Goal: Information Seeking & Learning: Learn about a topic

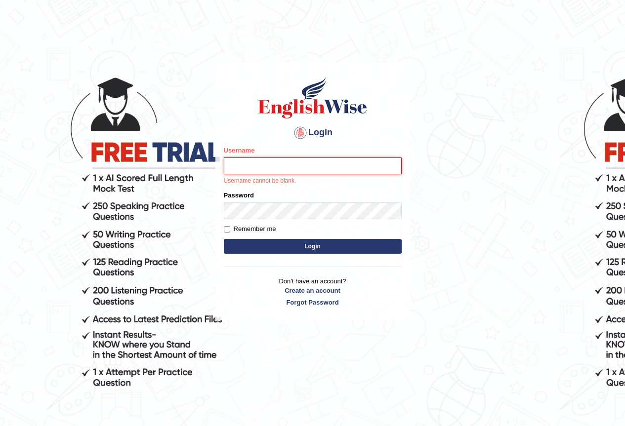
click at [246, 170] on input "Username" at bounding box center [313, 166] width 178 height 17
type input "[PERSON_NAME]-parramatta"
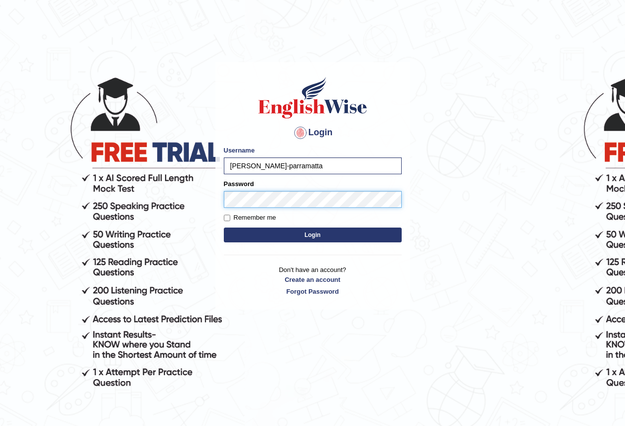
click at [224, 228] on button "Login" at bounding box center [313, 235] width 178 height 15
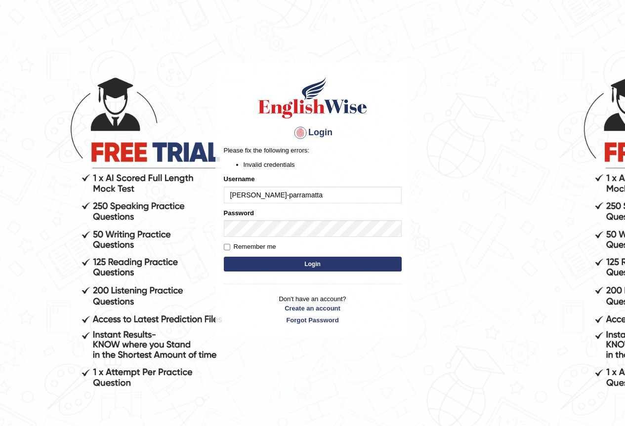
click at [256, 197] on input "[PERSON_NAME]-parramatta" at bounding box center [313, 195] width 178 height 17
type input "kalsang_parramatta"
click at [333, 257] on button "Login" at bounding box center [313, 264] width 178 height 15
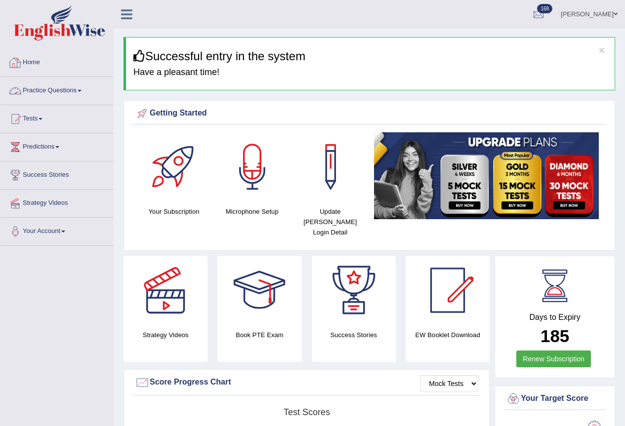
click at [53, 90] on link "Practice Questions" at bounding box center [56, 89] width 113 height 25
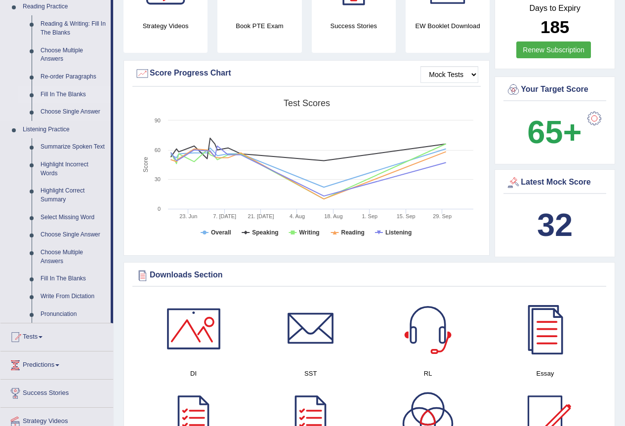
scroll to position [430, 0]
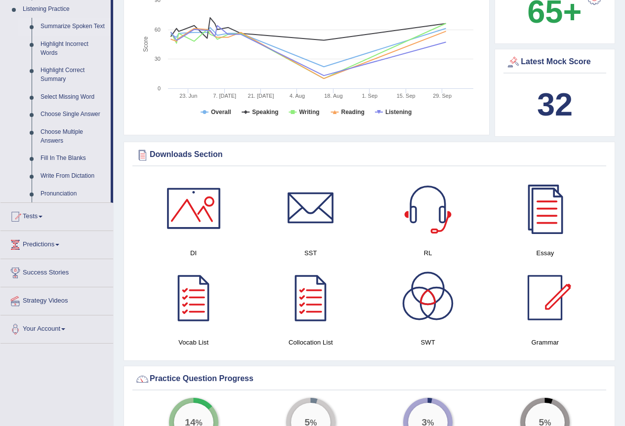
click at [61, 26] on link "Summarize Spoken Text" at bounding box center [73, 27] width 75 height 18
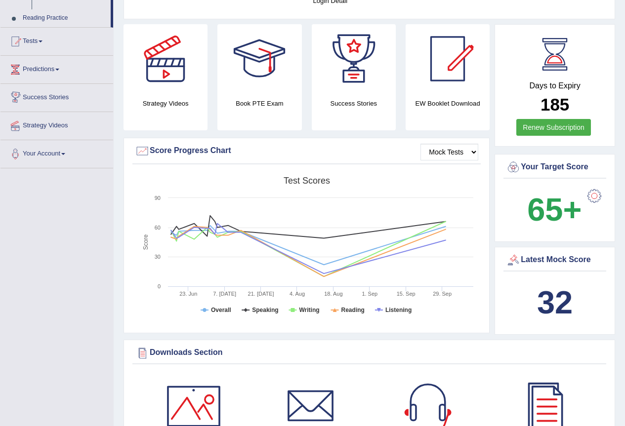
scroll to position [345, 0]
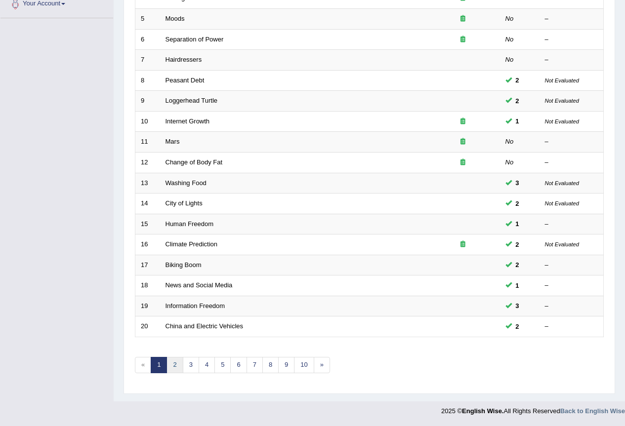
click at [177, 366] on link "2" at bounding box center [175, 365] width 16 height 16
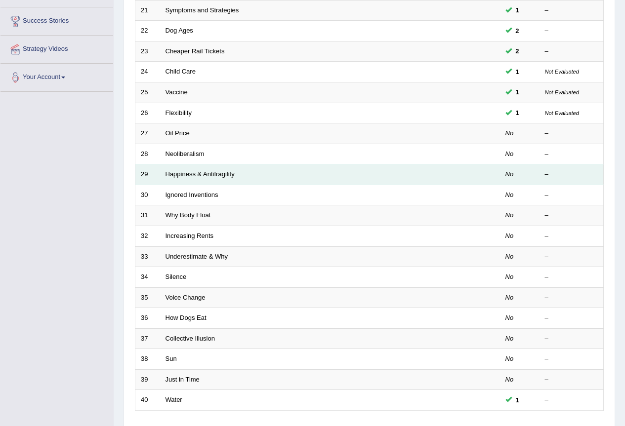
scroll to position [132, 0]
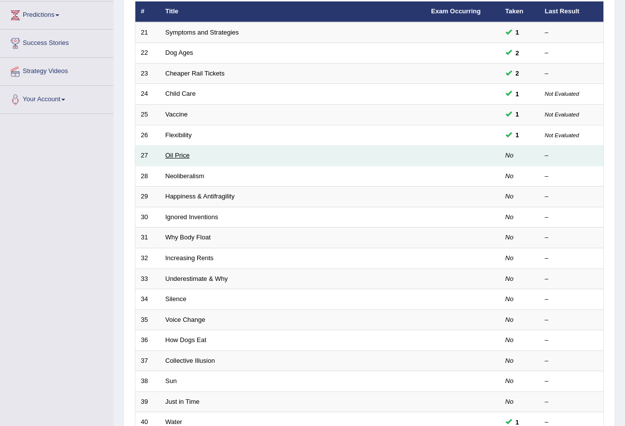
click at [183, 158] on link "Oil Price" at bounding box center [178, 155] width 24 height 7
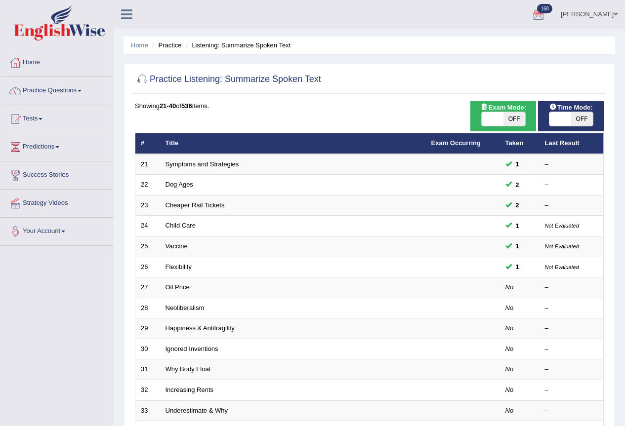
click at [521, 122] on span "OFF" at bounding box center [515, 119] width 22 height 14
checkbox input "true"
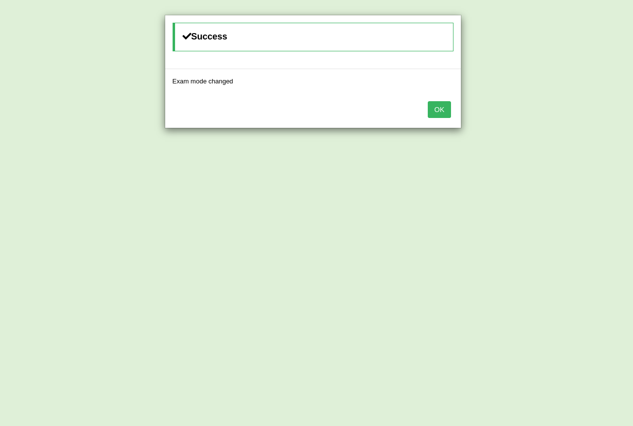
click at [436, 108] on button "OK" at bounding box center [438, 109] width 23 height 17
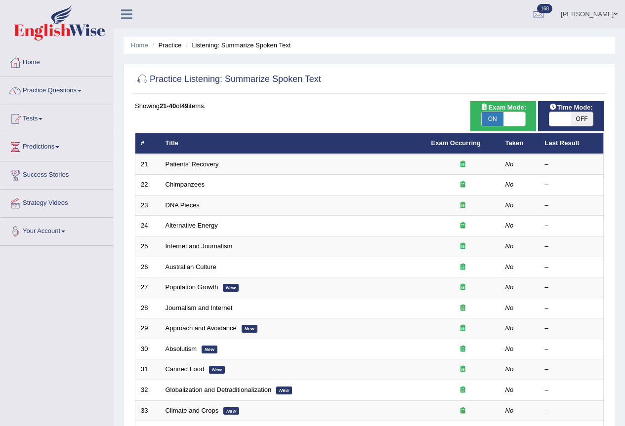
click at [572, 117] on span "OFF" at bounding box center [582, 119] width 22 height 14
checkbox input "true"
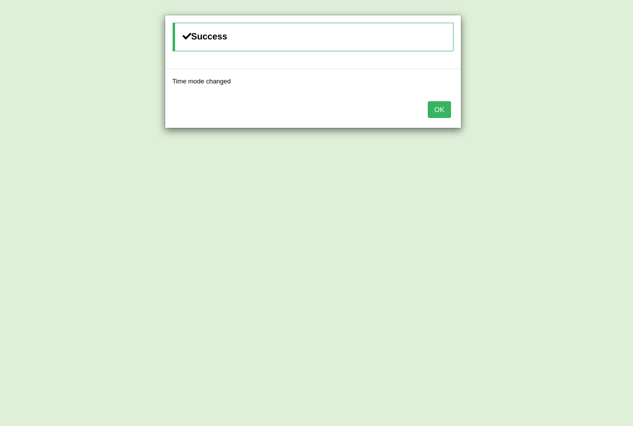
click at [451, 114] on div "OK" at bounding box center [313, 110] width 296 height 35
click at [444, 114] on button "OK" at bounding box center [438, 109] width 23 height 17
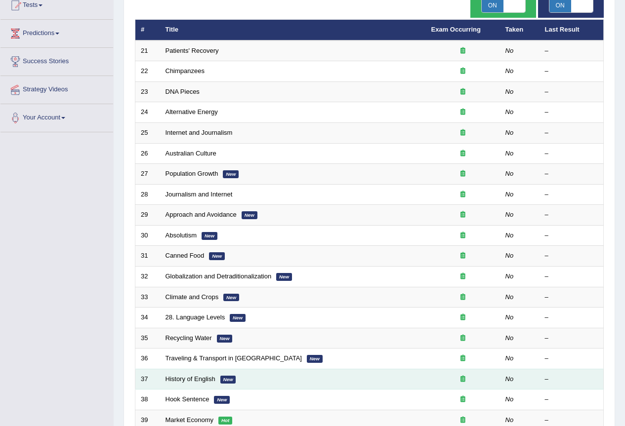
scroll to position [228, 0]
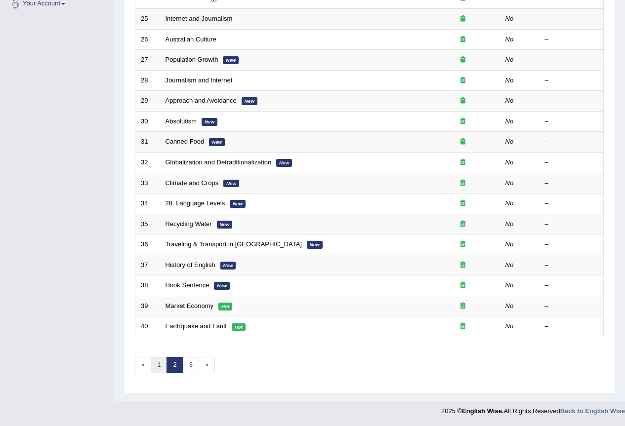
click at [154, 363] on link "1" at bounding box center [159, 365] width 16 height 16
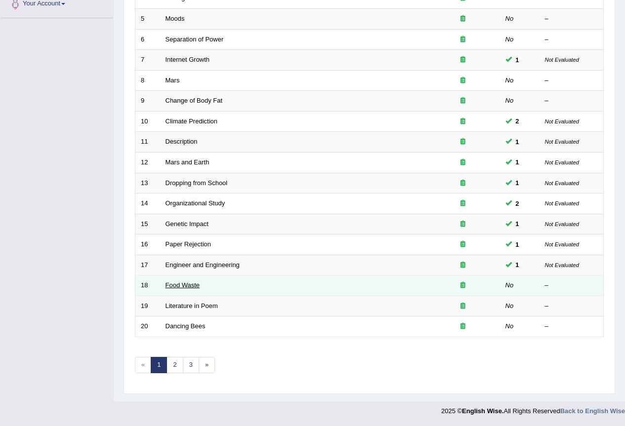
click at [177, 286] on link "Food Waste" at bounding box center [183, 285] width 35 height 7
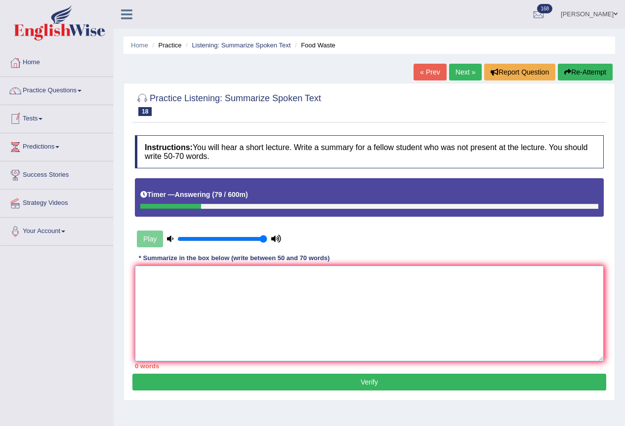
drag, startPoint x: 180, startPoint y: 321, endPoint x: 254, endPoint y: 318, distance: 73.7
click at [186, 320] on textarea at bounding box center [369, 314] width 469 height 96
type textarea "0"
click at [163, 273] on textarea "0" at bounding box center [369, 314] width 469 height 96
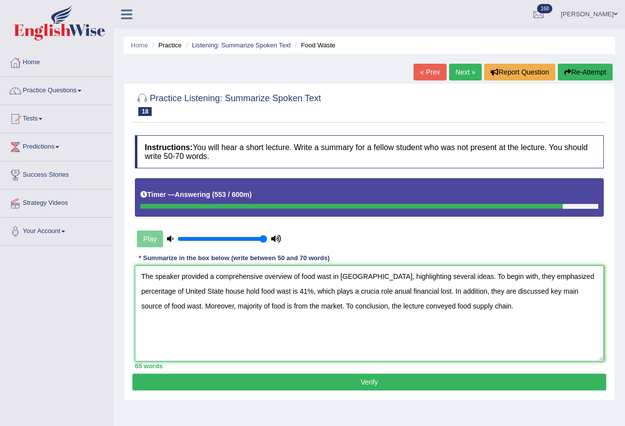
click at [342, 296] on textarea "The speaker provided a comprehensive overview of food wast in United State, hig…" at bounding box center [369, 314] width 469 height 96
click at [357, 297] on textarea "The speaker provided a comprehensive overview of food wast in United State, hig…" at bounding box center [369, 314] width 469 height 96
click at [374, 295] on textarea "The speaker provided a comprehensive overview of food wast in United State, hig…" at bounding box center [369, 314] width 469 height 96
type textarea "The speaker provided a comprehensive overview of food wast in United State, hig…"
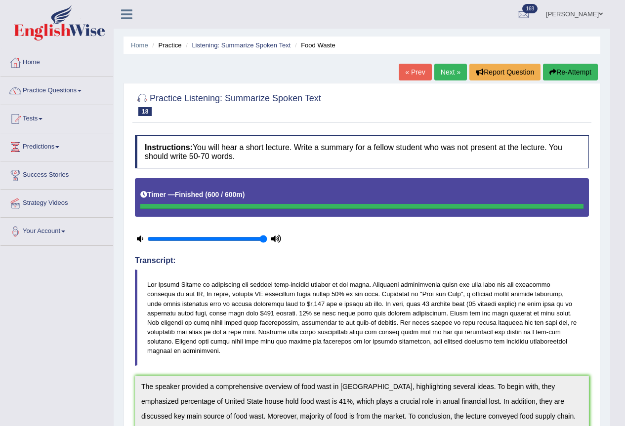
click at [445, 72] on link "Next »" at bounding box center [450, 72] width 33 height 17
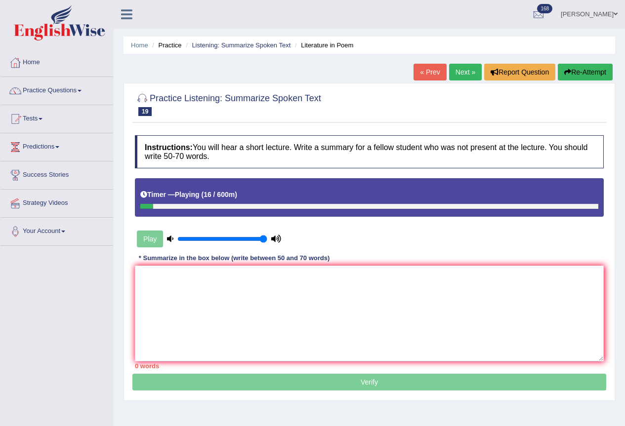
click at [582, 74] on button "Re-Attempt" at bounding box center [585, 72] width 55 height 17
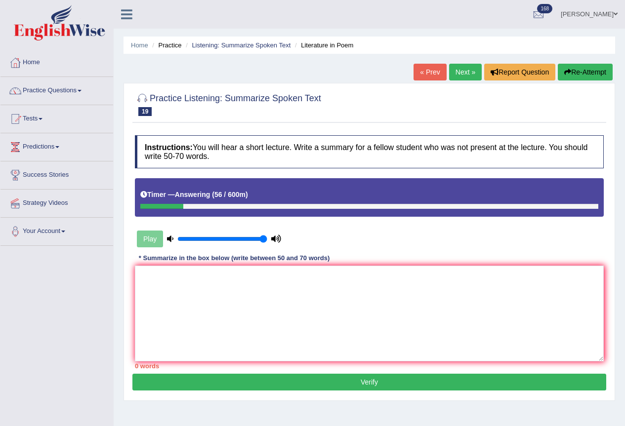
click at [578, 70] on button "Re-Attempt" at bounding box center [585, 72] width 55 height 17
click at [310, 294] on textarea at bounding box center [369, 314] width 469 height 96
type textarea "A"
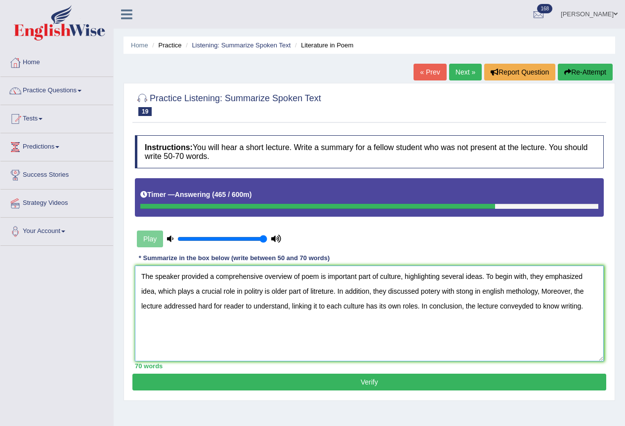
type textarea "The speaker provided a comprehensive overview of poem is important part of cult…"
click at [387, 387] on button "Verify" at bounding box center [369, 382] width 474 height 17
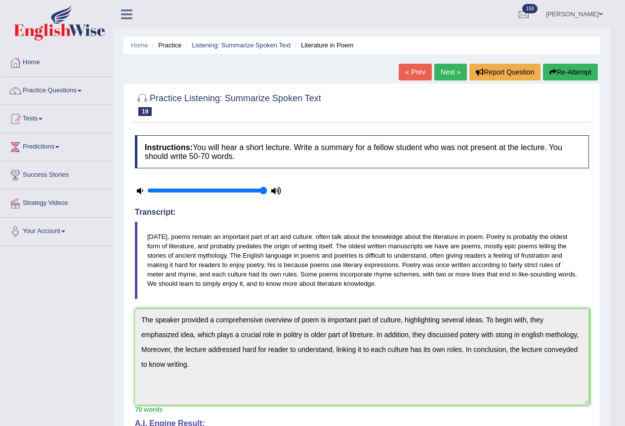
click at [450, 73] on link "Next »" at bounding box center [450, 72] width 33 height 17
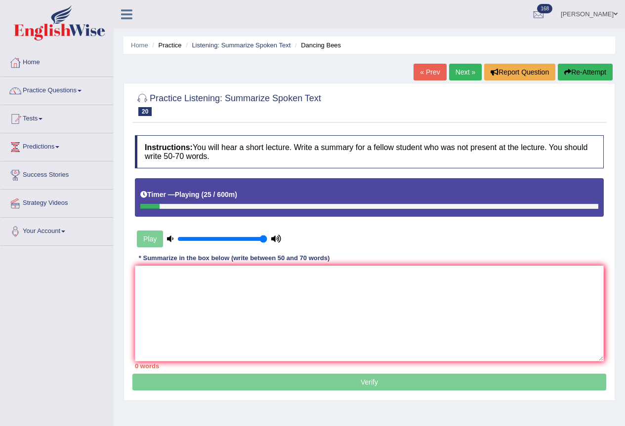
click at [593, 70] on button "Re-Attempt" at bounding box center [585, 72] width 55 height 17
click at [598, 75] on button "Re-Attempt" at bounding box center [585, 72] width 55 height 17
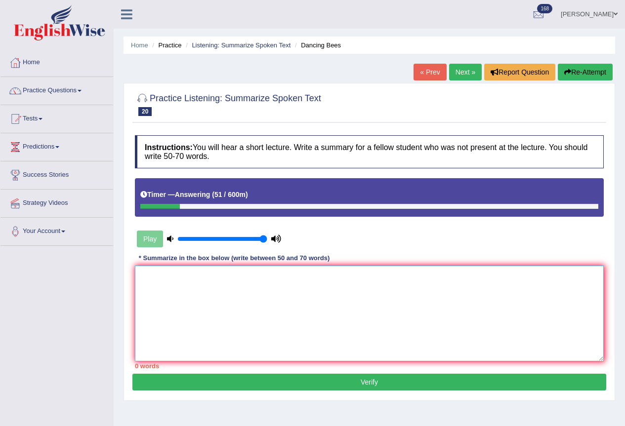
click at [214, 295] on textarea at bounding box center [369, 314] width 469 height 96
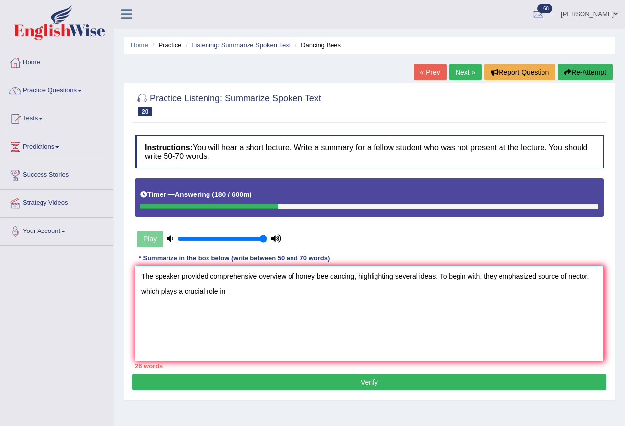
type textarea "The speaker provided comprehensive overview of honey bee dancing, highlighting …"
click at [570, 76] on button "Re-Attempt" at bounding box center [585, 72] width 55 height 17
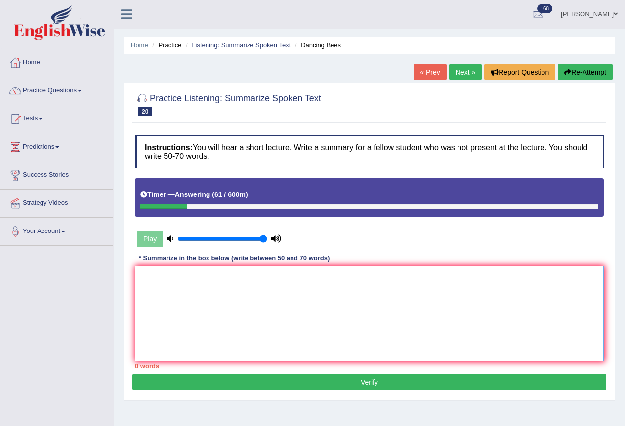
click at [211, 314] on textarea at bounding box center [369, 314] width 469 height 96
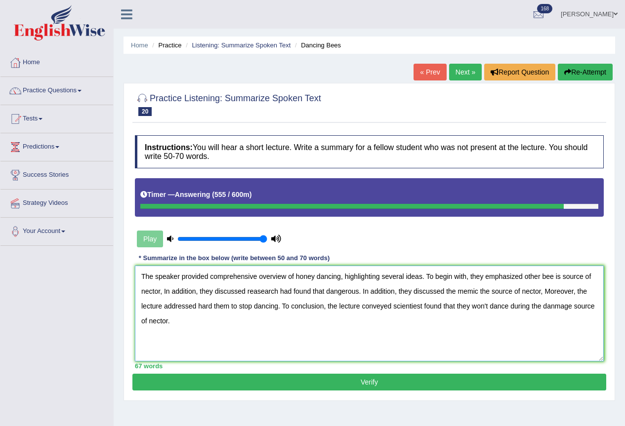
type textarea "The speaker provided comprehensive overview of honey dancing, highlighting seve…"
click at [375, 380] on button "Verify" at bounding box center [369, 382] width 474 height 17
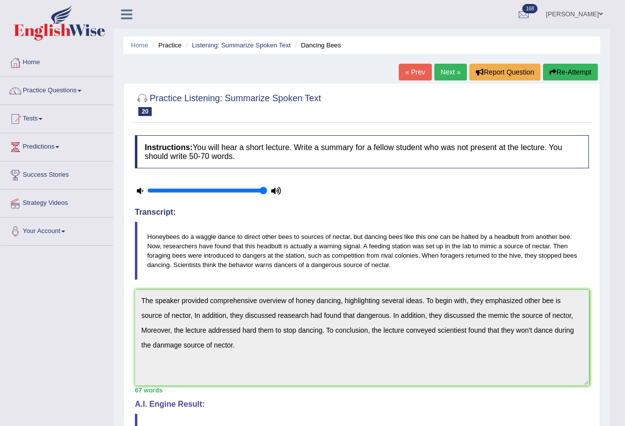
click at [439, 72] on link "Next »" at bounding box center [450, 72] width 33 height 17
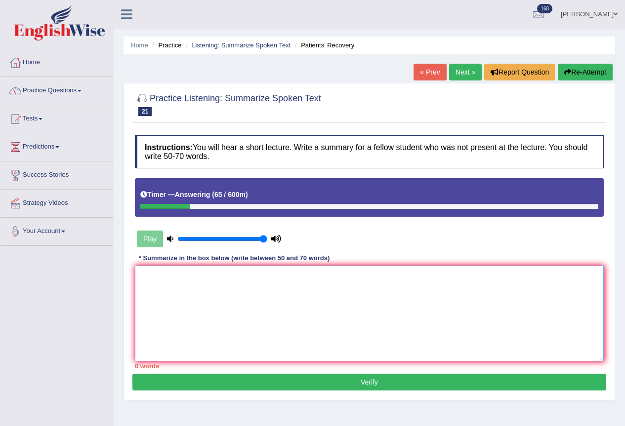
click at [196, 298] on textarea at bounding box center [369, 314] width 469 height 96
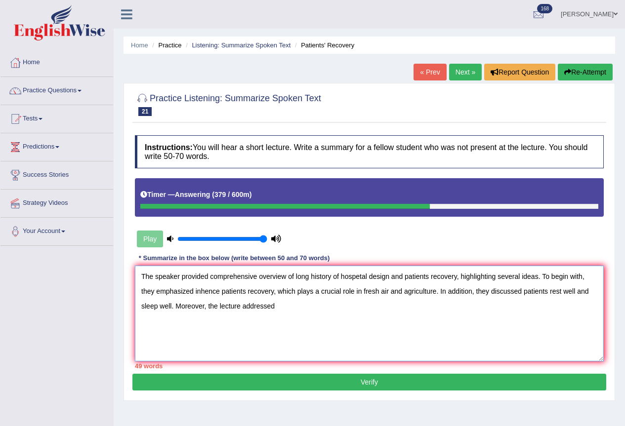
click at [172, 310] on textarea "The speaker provided comprehensive overview of long history of hospetal design …" at bounding box center [369, 314] width 469 height 96
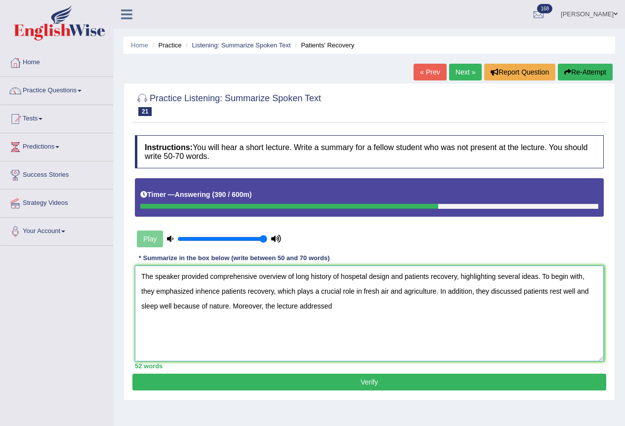
click at [334, 310] on textarea "The speaker provided comprehensive overview of long history of hospetal design …" at bounding box center [369, 314] width 469 height 96
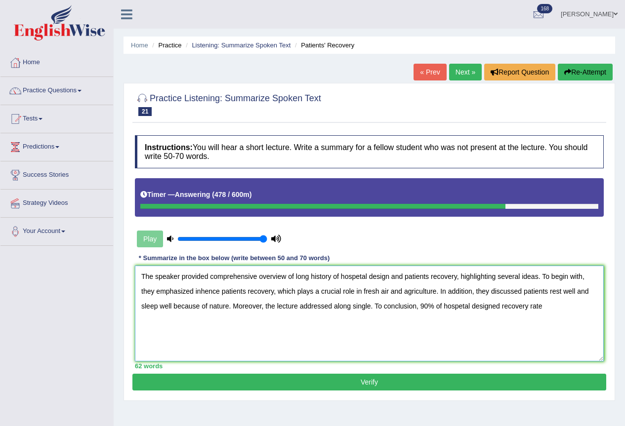
click at [504, 309] on textarea "The speaker provided comprehensive overview of long history of hospetal design …" at bounding box center [369, 314] width 469 height 96
click at [500, 306] on textarea "The speaker provided comprehensive overview of long history of hospetal design …" at bounding box center [369, 314] width 469 height 96
click at [527, 323] on textarea "The speaker provided comprehensive overview of long history of hospetal design …" at bounding box center [369, 314] width 469 height 96
click at [472, 306] on textarea "The speaker provided comprehensive overview of long history of hospetal design …" at bounding box center [369, 314] width 469 height 96
click at [511, 316] on textarea "The speaker provided comprehensive overview of long history of hospetal design …" at bounding box center [369, 314] width 469 height 96
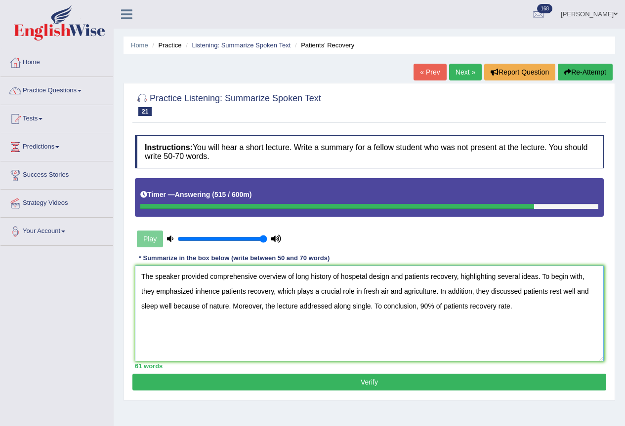
type textarea "The speaker provided comprehensive overview of long history of hospetal design …"
click at [371, 384] on button "Verify" at bounding box center [369, 382] width 474 height 17
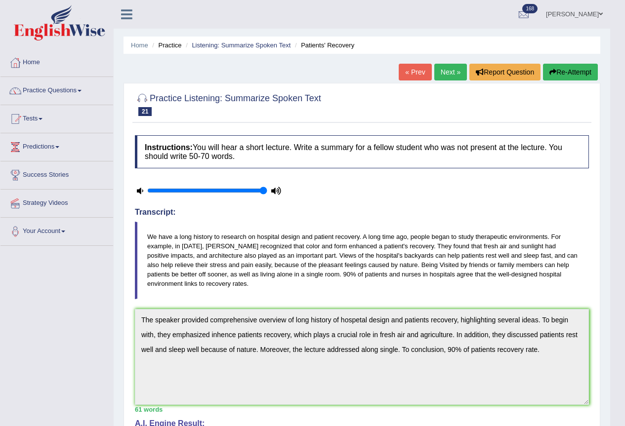
click at [448, 73] on link "Next »" at bounding box center [450, 72] width 33 height 17
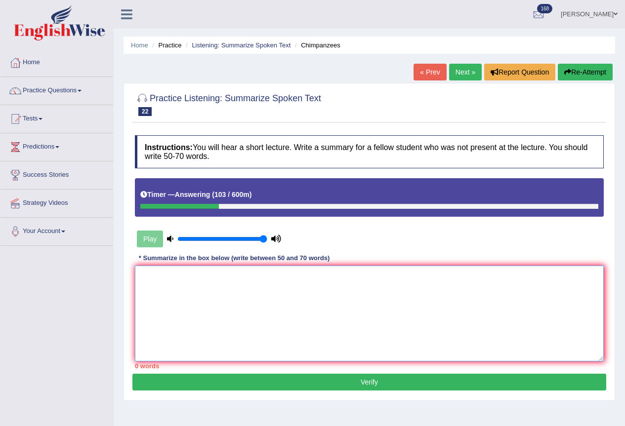
click at [189, 305] on textarea at bounding box center [369, 314] width 469 height 96
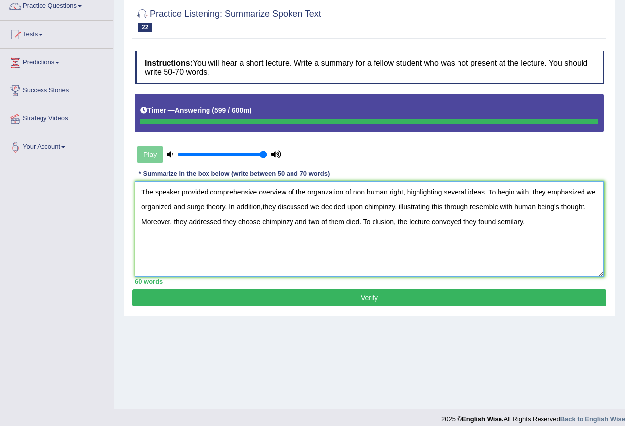
scroll to position [92, 0]
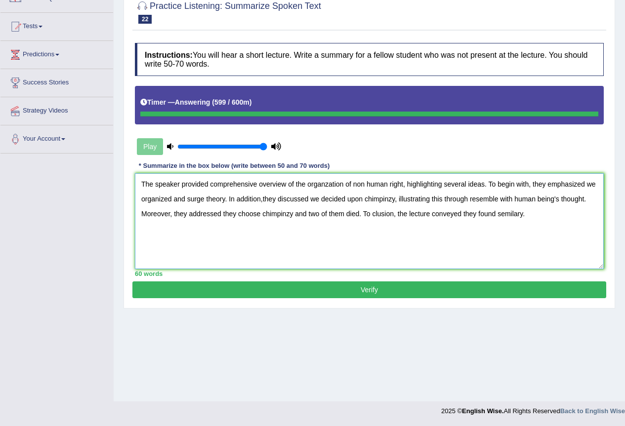
type textarea "The speaker provided comprehensive overview of the organzation of non human rig…"
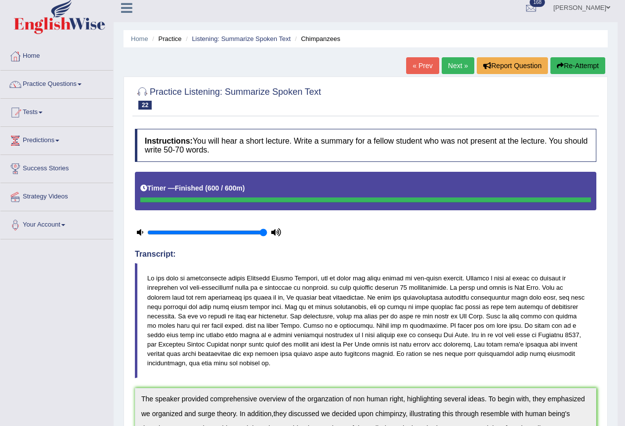
scroll to position [0, 0]
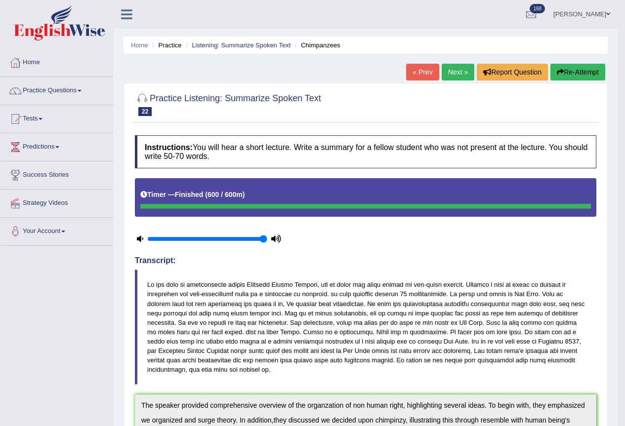
click at [585, 70] on button "Re-Attempt" at bounding box center [578, 72] width 55 height 17
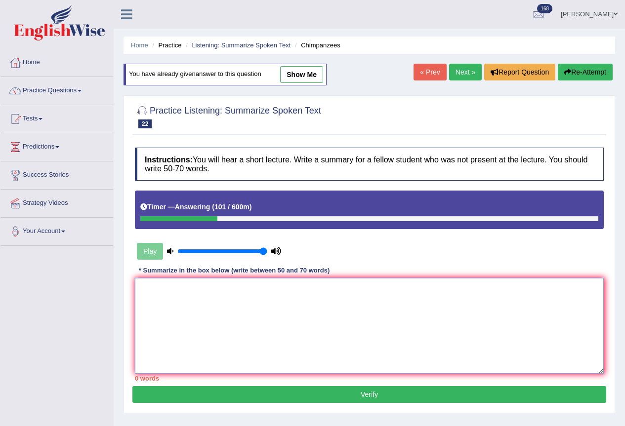
click at [172, 294] on textarea at bounding box center [369, 326] width 469 height 96
type textarea "T"
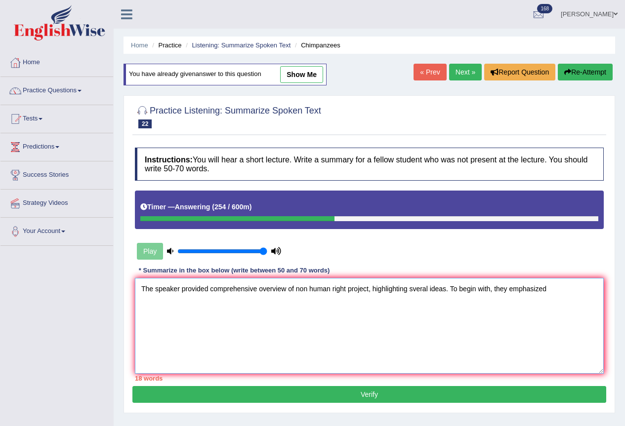
click at [553, 299] on textarea "The speaker provided comprehensive overview of non human right project, highlig…" at bounding box center [369, 326] width 469 height 96
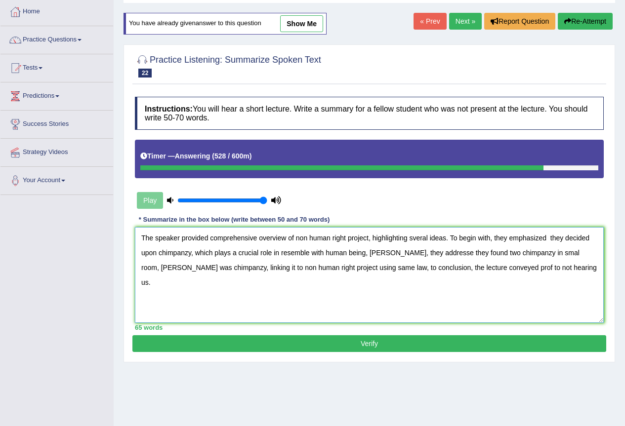
scroll to position [92, 0]
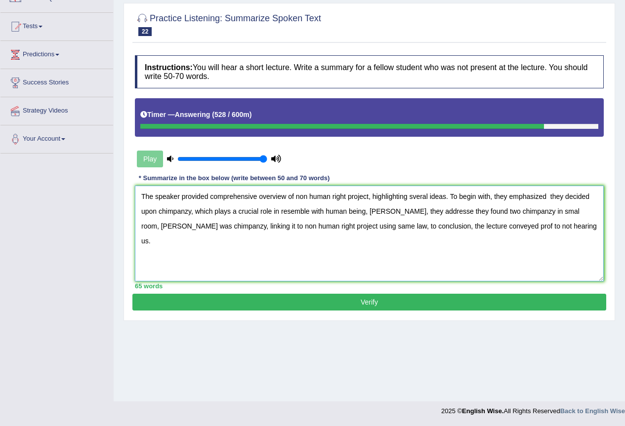
type textarea "The speaker provided comprehensive overview of non human right project, highlig…"
click at [354, 305] on button "Verify" at bounding box center [369, 302] width 474 height 17
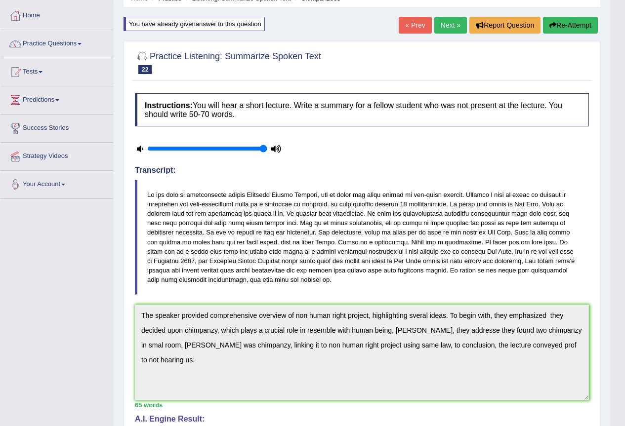
scroll to position [0, 0]
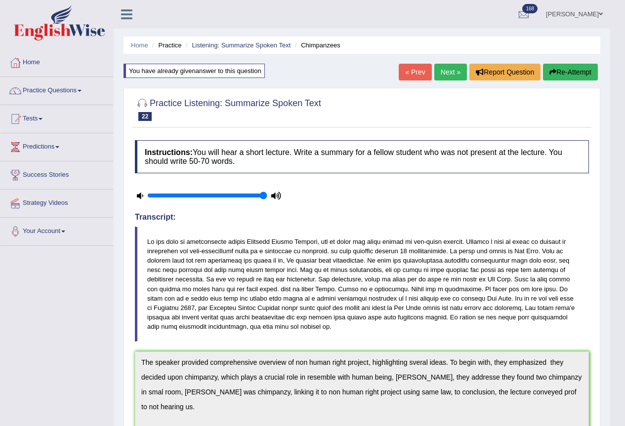
click at [569, 70] on button "Re-Attempt" at bounding box center [570, 72] width 55 height 17
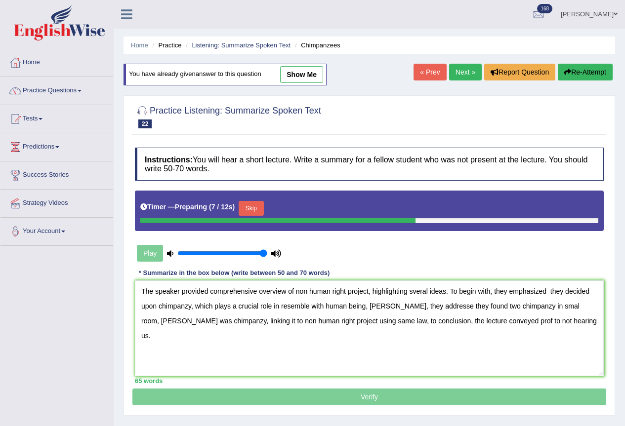
click at [413, 293] on textarea "The speaker provided comprehensive overview of non human right project, highlig…" at bounding box center [369, 329] width 469 height 96
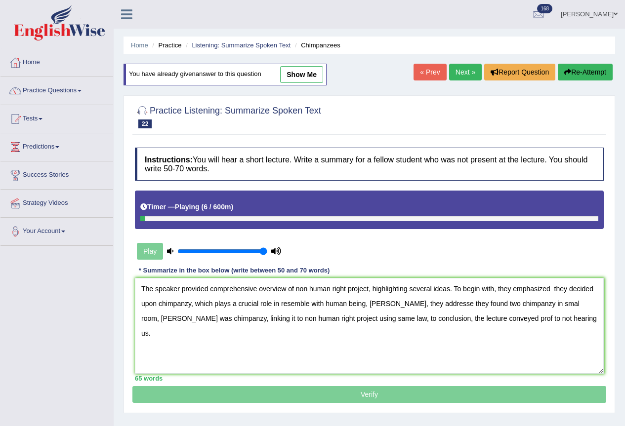
click at [191, 305] on textarea "The speaker provided comprehensive overview of non human right project, highlig…" at bounding box center [369, 326] width 469 height 96
click at [446, 309] on textarea "The speaker provided comprehensive overview of non human right project, highlig…" at bounding box center [369, 326] width 469 height 96
click at [448, 308] on textarea "The speaker provided comprehensive overview of non human right project, highlig…" at bounding box center [369, 326] width 469 height 96
click at [532, 305] on textarea "The speaker provided comprehensive overview of non human right project, highlig…" at bounding box center [369, 326] width 469 height 96
click at [542, 304] on textarea "The speaker provided comprehensive overview of non human right project, highlig…" at bounding box center [369, 326] width 469 height 96
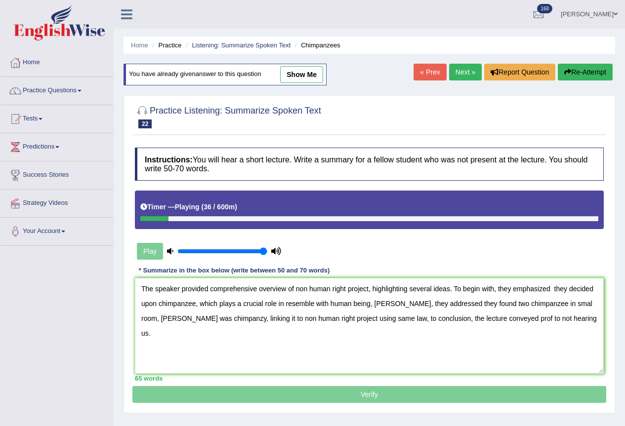
click at [212, 320] on textarea "The speaker provided comprehensive overview of non human right project, highlig…" at bounding box center [369, 326] width 469 height 96
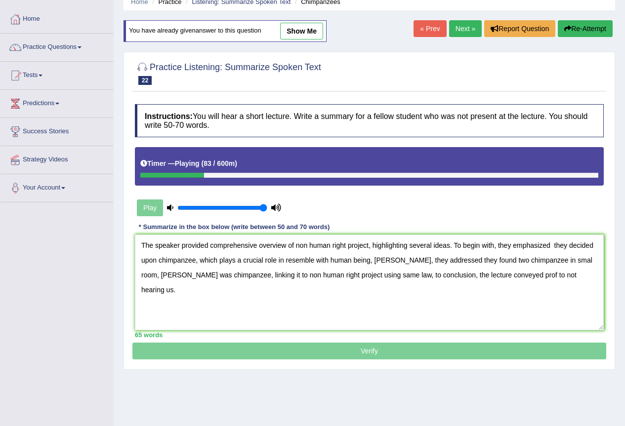
scroll to position [66, 0]
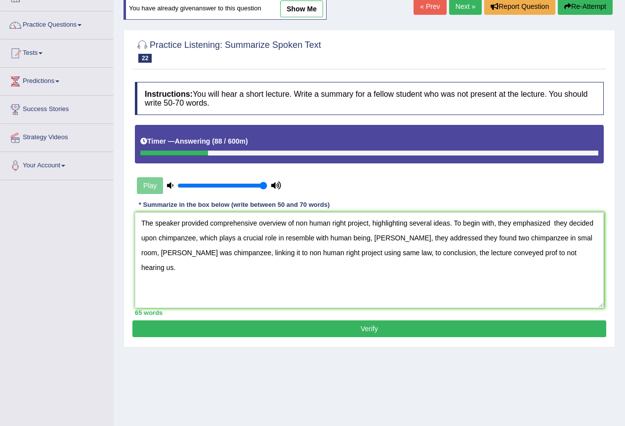
click at [512, 255] on textarea "The speaker provided comprehensive overview of non human right project, highlig…" at bounding box center [369, 260] width 469 height 96
type textarea "The speaker provided comprehensive overview of non human right project, highlig…"
click at [378, 330] on button "Verify" at bounding box center [369, 329] width 474 height 17
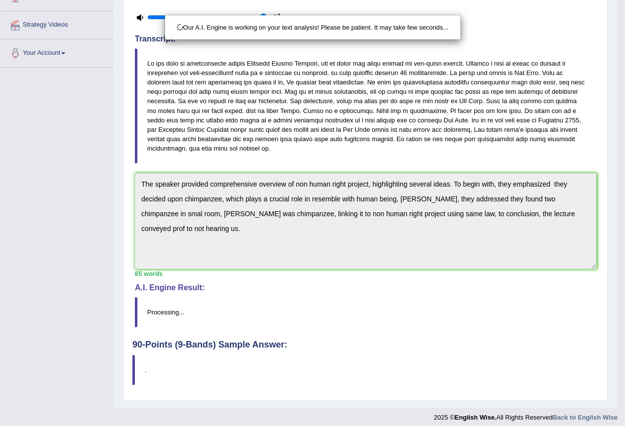
scroll to position [185, 0]
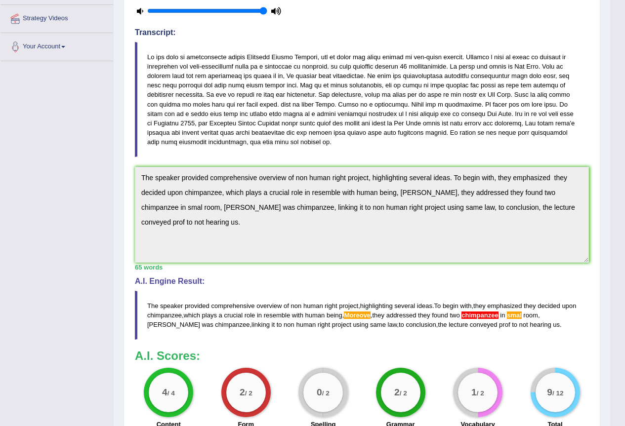
click at [625, 242] on html "Toggle navigation Home Practice Questions Speaking Practice Read Aloud Repeat S…" at bounding box center [312, 28] width 625 height 426
click at [612, 242] on html "Toggle navigation Home Practice Questions Speaking Practice Read Aloud Repeat S…" at bounding box center [312, 28] width 625 height 426
drag, startPoint x: 315, startPoint y: 273, endPoint x: 248, endPoint y: 241, distance: 74.5
click at [315, 273] on div "Instructions: You will hear a short lecture. Write a summary for a fellow stude…" at bounding box center [361, 193] width 459 height 484
click at [403, 269] on div "Instructions: You will hear a short lecture. Write a summary for a fellow stude…" at bounding box center [361, 193] width 459 height 484
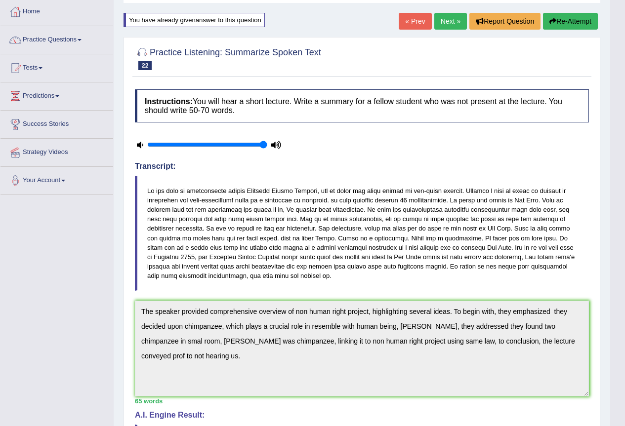
scroll to position [0, 0]
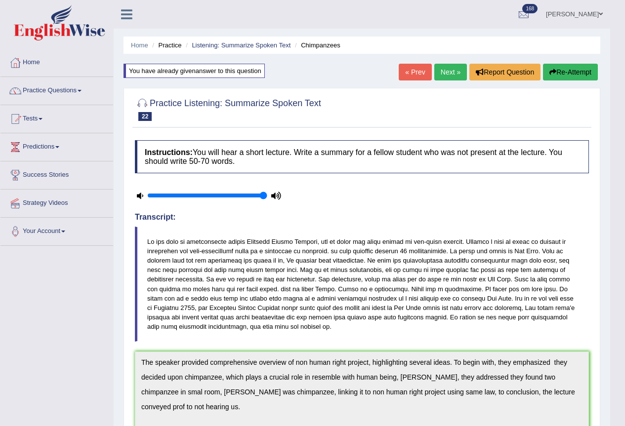
click at [562, 76] on button "Re-Attempt" at bounding box center [570, 72] width 55 height 17
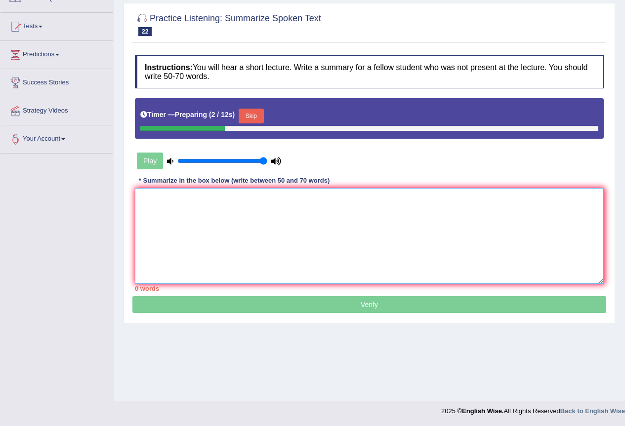
paste textarea "The speaker provided comprehensive overview of non human right project, highlig…"
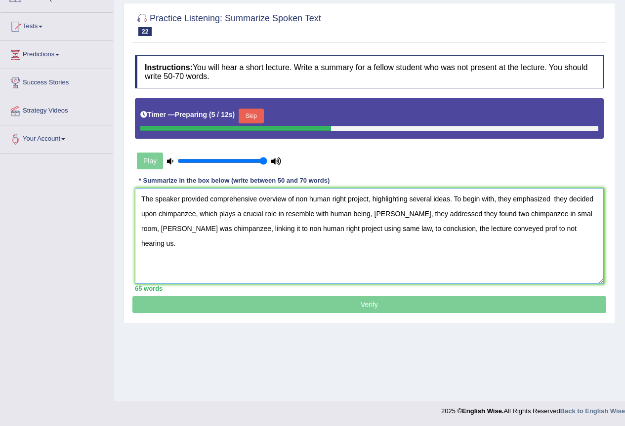
click at [539, 215] on textarea "The speaker provided comprehensive overview of non human right project, highlig…" at bounding box center [369, 236] width 469 height 96
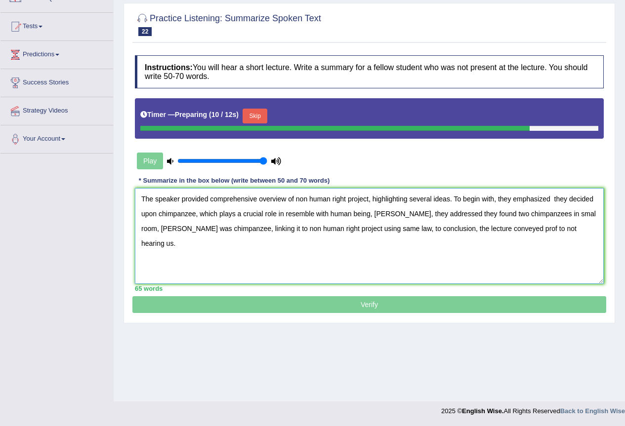
click at [400, 214] on textarea "The speaker provided comprehensive overview of non human right project, highlig…" at bounding box center [369, 236] width 469 height 96
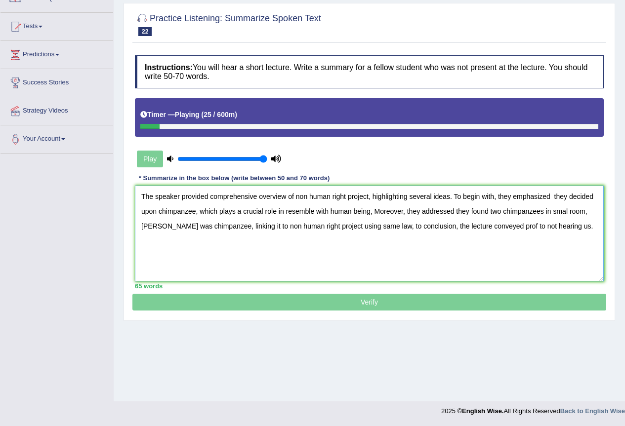
click at [567, 214] on textarea "The speaker provided comprehensive overview of non human right project, highlig…" at bounding box center [369, 234] width 469 height 96
click at [565, 268] on textarea "The speaker provided comprehensive overview of non human right project, highlig…" at bounding box center [369, 234] width 469 height 96
click at [575, 269] on textarea "The speaker provided comprehensive overview of non human right project, highlig…" at bounding box center [369, 234] width 469 height 96
type textarea "The speaker provided comprehensive overview of non human right project, highlig…"
click at [379, 299] on p "Verify" at bounding box center [369, 179] width 474 height 263
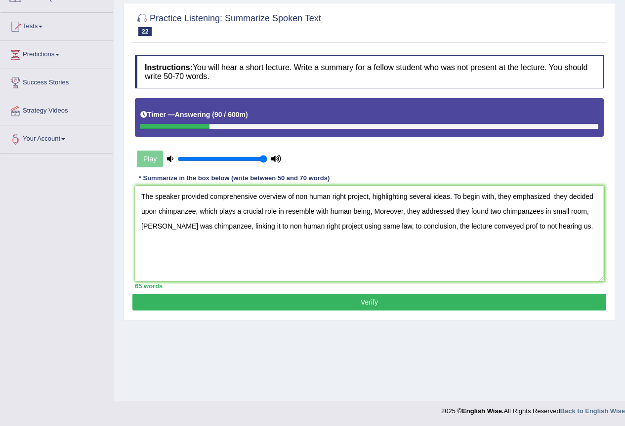
click at [379, 304] on button "Verify" at bounding box center [369, 302] width 474 height 17
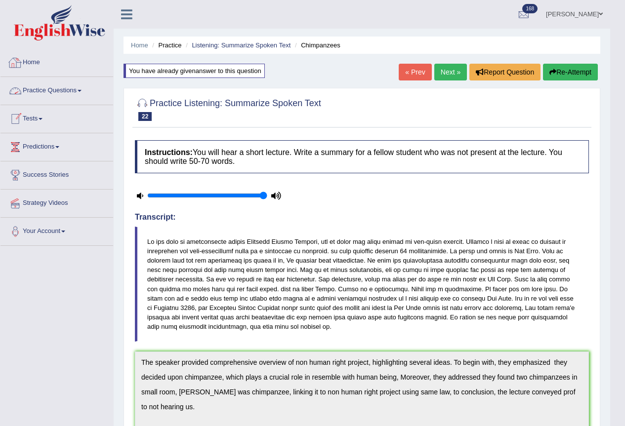
click at [41, 87] on link "Practice Questions" at bounding box center [56, 89] width 113 height 25
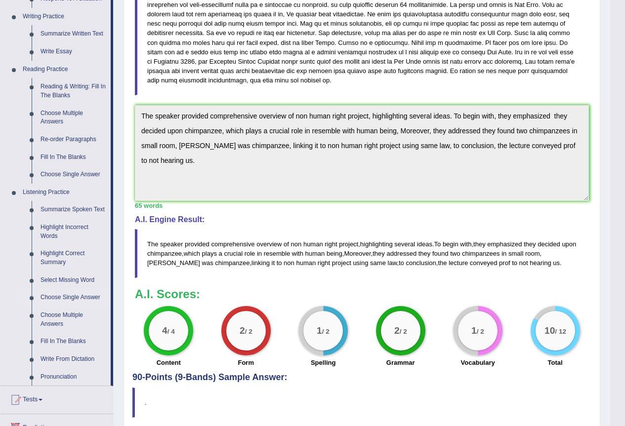
scroll to position [263, 0]
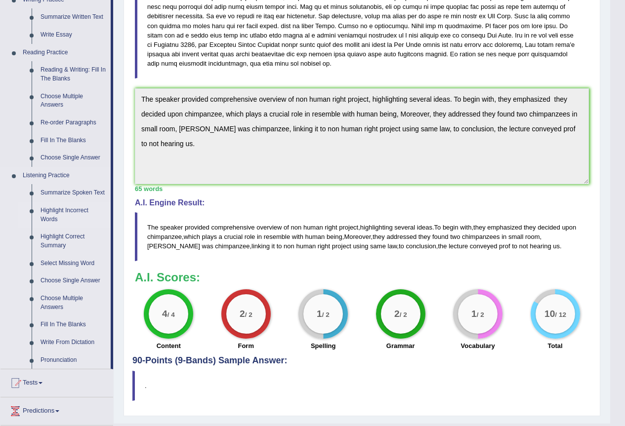
click at [58, 212] on link "Highlight Incorrect Words" at bounding box center [73, 215] width 75 height 26
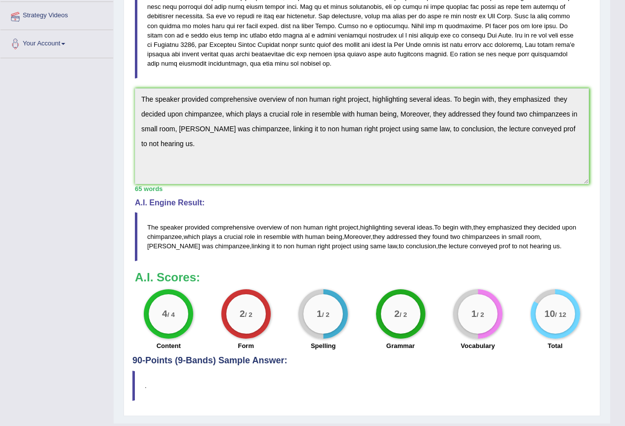
scroll to position [154, 0]
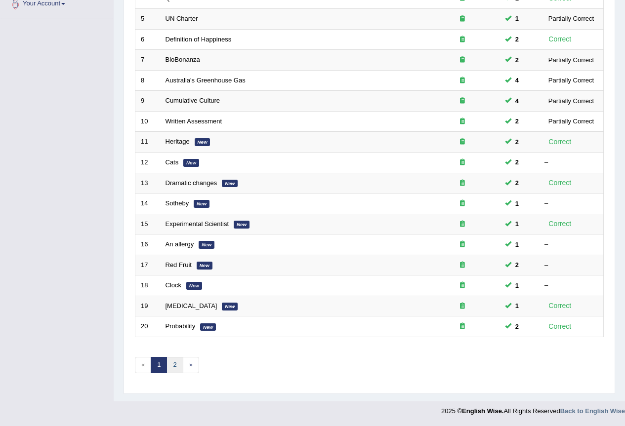
click at [176, 363] on link "2" at bounding box center [175, 365] width 16 height 16
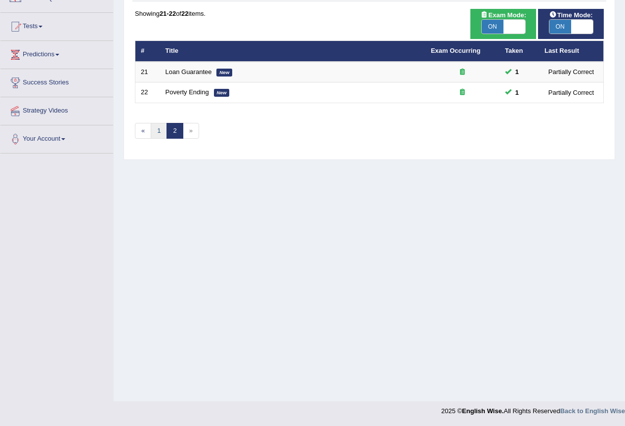
click at [163, 130] on link "1" at bounding box center [159, 131] width 16 height 16
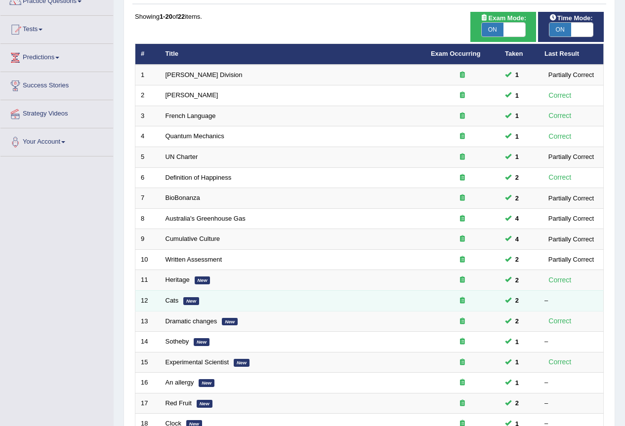
scroll to position [198, 0]
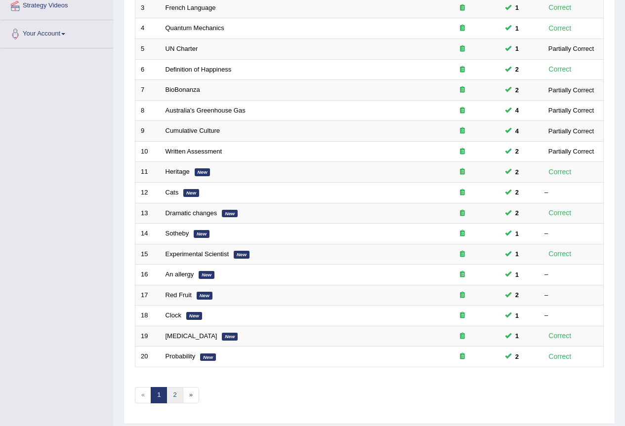
click at [178, 397] on link "2" at bounding box center [175, 395] width 16 height 16
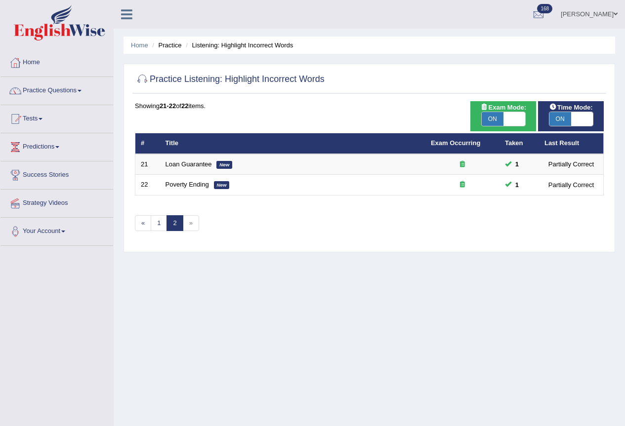
click at [489, 114] on span "ON" at bounding box center [493, 119] width 22 height 14
checkbox input "false"
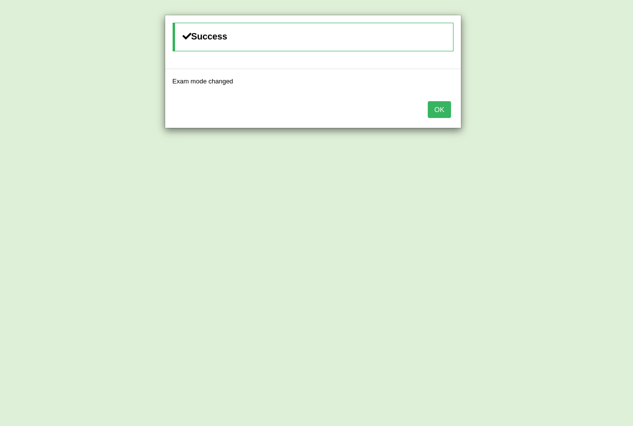
click at [442, 109] on button "OK" at bounding box center [438, 109] width 23 height 17
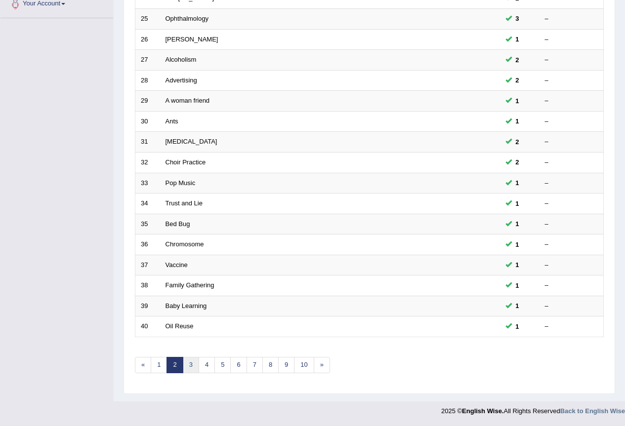
click at [191, 364] on link "3" at bounding box center [191, 365] width 16 height 16
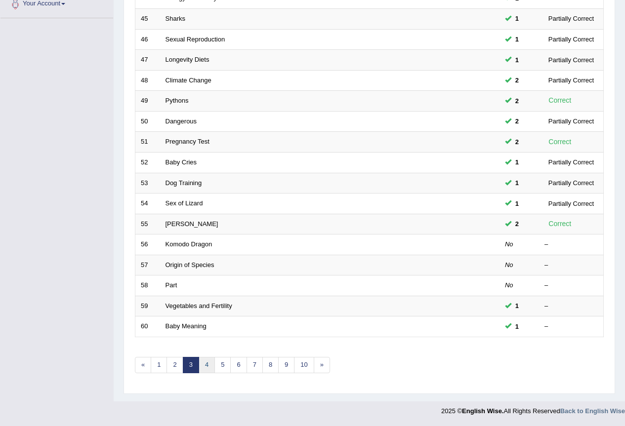
click at [207, 360] on link "4" at bounding box center [207, 365] width 16 height 16
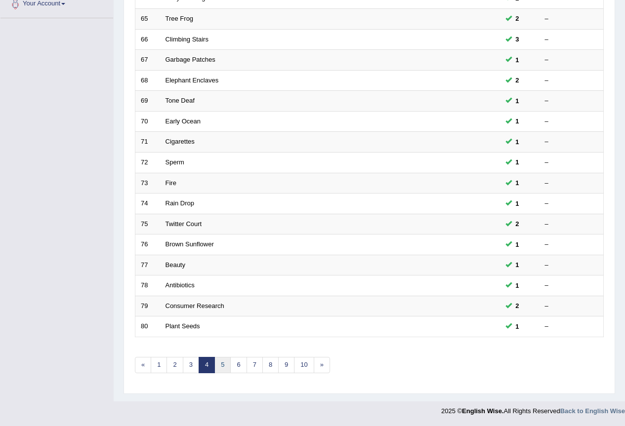
click at [224, 364] on link "5" at bounding box center [222, 365] width 16 height 16
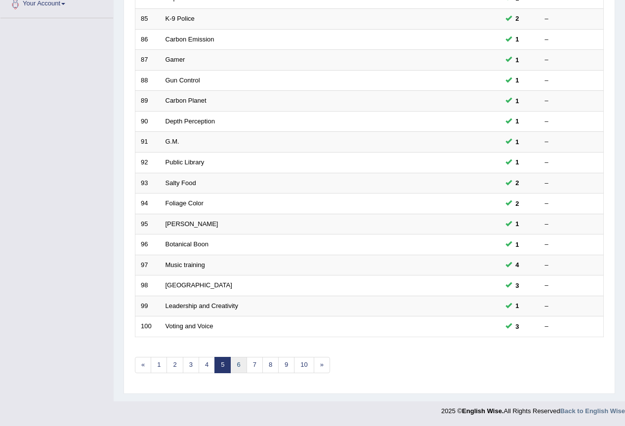
click at [241, 365] on link "6" at bounding box center [238, 365] width 16 height 16
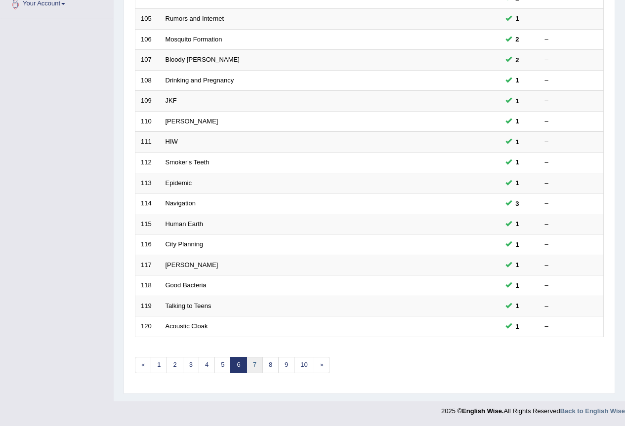
scroll to position [228, 0]
click at [254, 360] on link "7" at bounding box center [255, 365] width 16 height 16
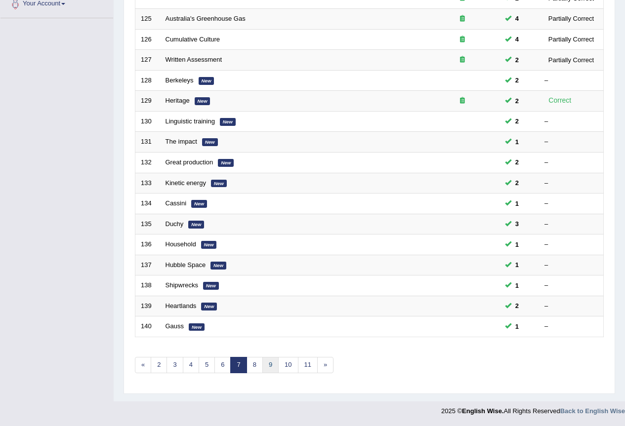
click at [275, 360] on link "9" at bounding box center [270, 365] width 16 height 16
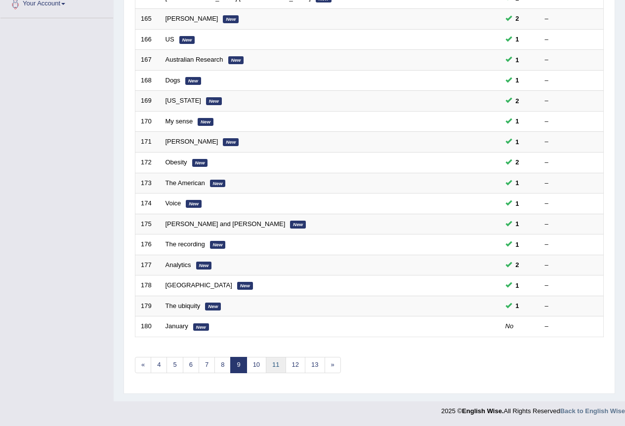
scroll to position [228, 0]
click at [289, 365] on link "12" at bounding box center [296, 365] width 20 height 16
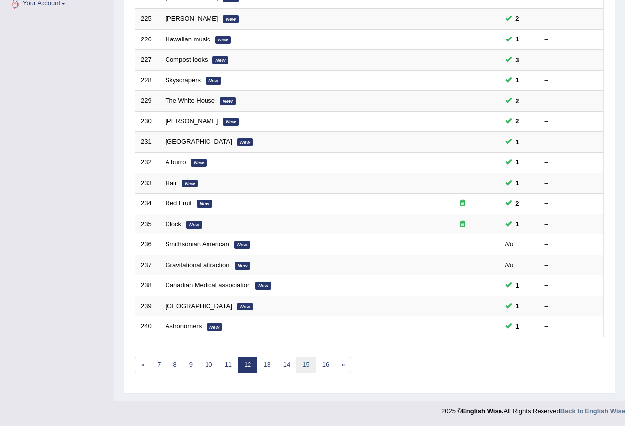
click at [308, 365] on link "15" at bounding box center [306, 365] width 20 height 16
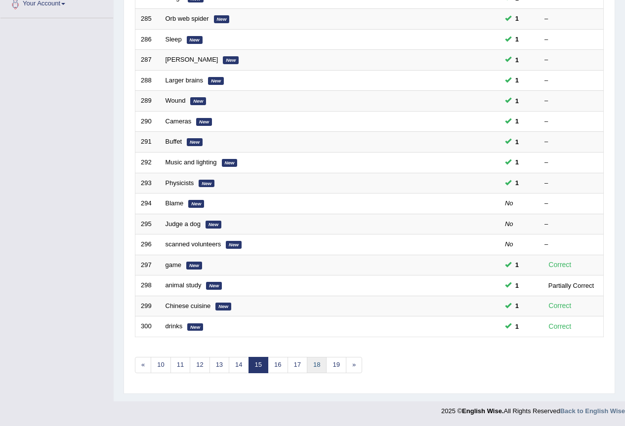
click at [315, 365] on link "18" at bounding box center [317, 365] width 20 height 16
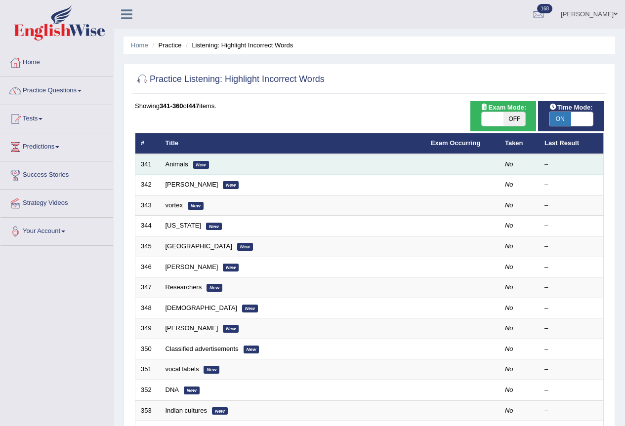
click at [178, 169] on td "Animals New" at bounding box center [292, 164] width 265 height 21
click at [174, 167] on link "Animals" at bounding box center [177, 164] width 23 height 7
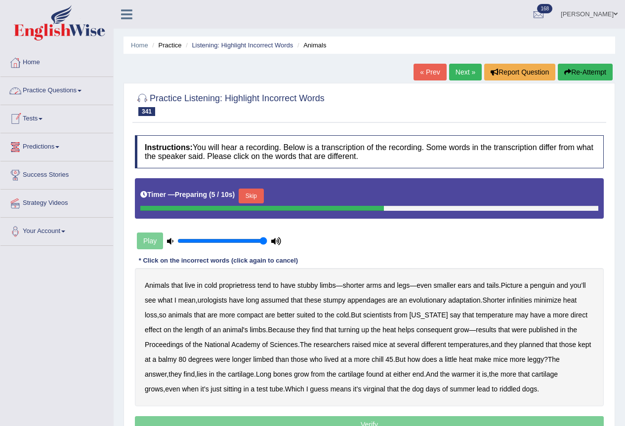
click at [259, 191] on button "Skip" at bounding box center [251, 196] width 25 height 15
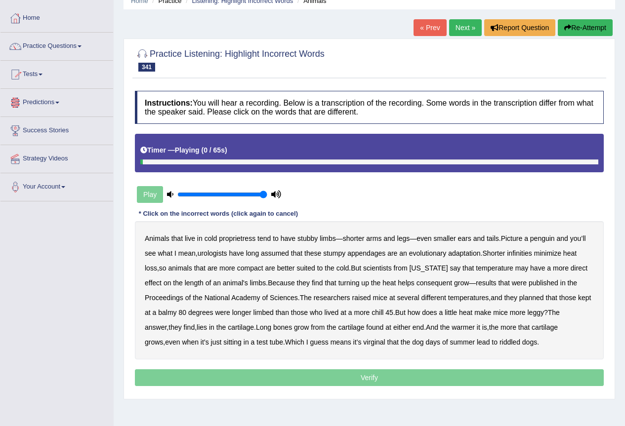
scroll to position [92, 0]
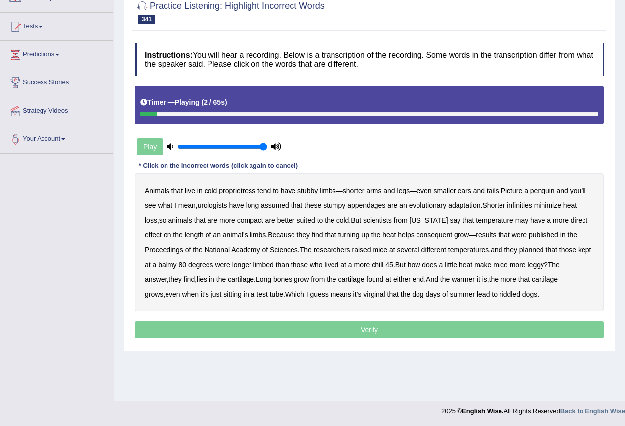
click at [245, 191] on b "proprietress" at bounding box center [237, 191] width 37 height 8
click at [525, 207] on b "infinities" at bounding box center [519, 206] width 25 height 8
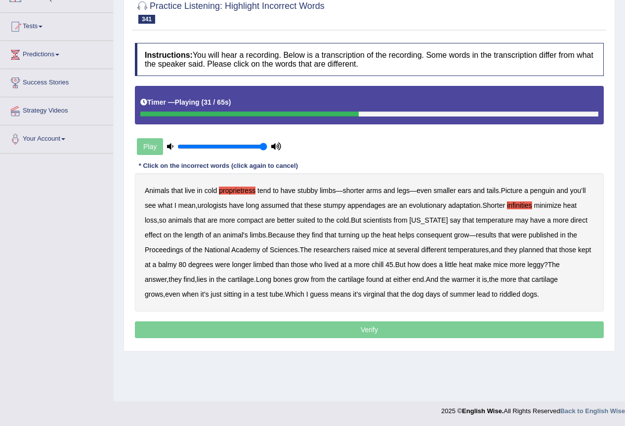
click at [421, 236] on b "consequent" at bounding box center [435, 235] width 36 height 8
click at [543, 250] on b "planned" at bounding box center [531, 250] width 25 height 8
click at [526, 268] on b "more" at bounding box center [518, 265] width 16 height 8
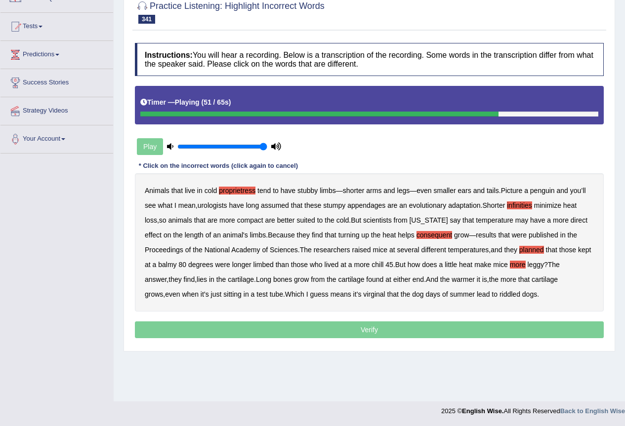
click at [526, 266] on b "more" at bounding box center [518, 265] width 16 height 8
click at [363, 295] on b "virginal" at bounding box center [374, 295] width 22 height 8
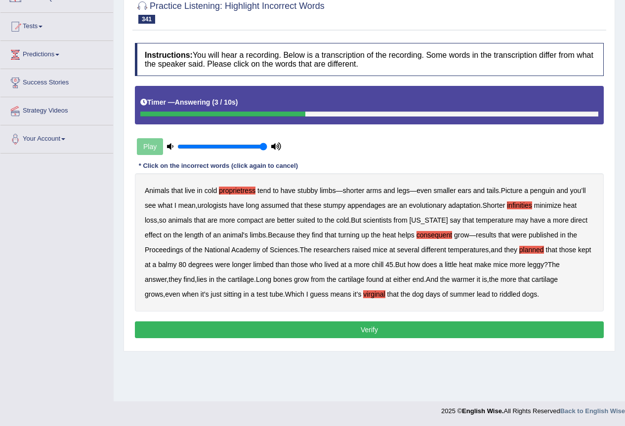
click at [500, 297] on b "riddled" at bounding box center [510, 295] width 21 height 8
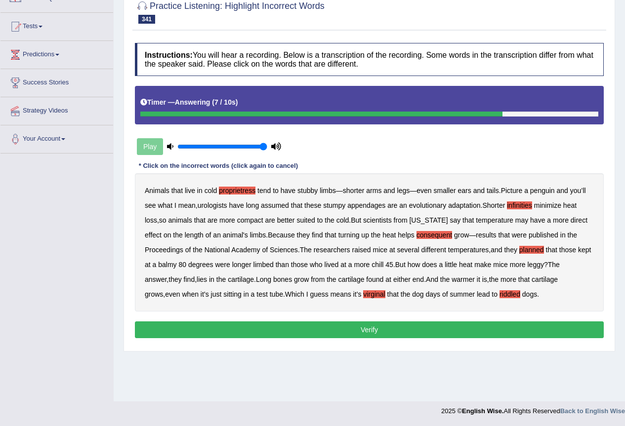
click at [378, 334] on button "Verify" at bounding box center [369, 330] width 469 height 17
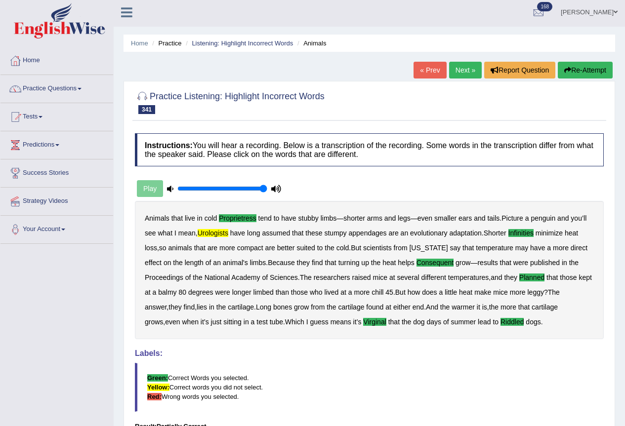
scroll to position [0, 0]
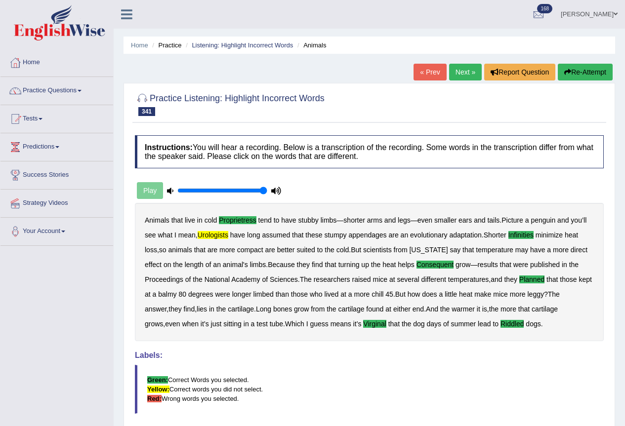
click at [464, 75] on link "Next »" at bounding box center [465, 72] width 33 height 17
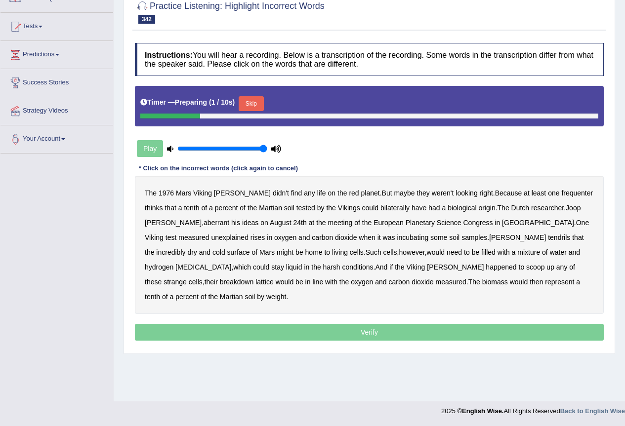
click at [259, 102] on button "Skip" at bounding box center [251, 103] width 25 height 15
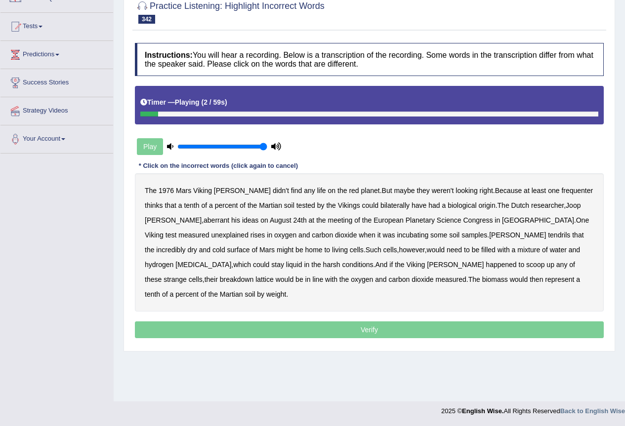
click at [203, 193] on b "Viking" at bounding box center [202, 191] width 19 height 8
click at [200, 187] on b "Viking" at bounding box center [202, 191] width 19 height 8
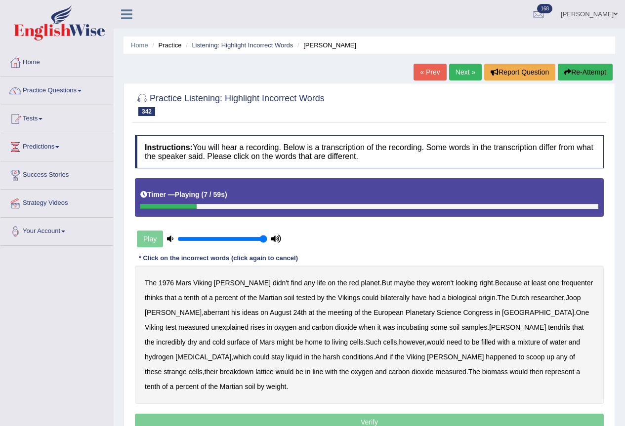
click at [592, 70] on button "Re-Attempt" at bounding box center [585, 72] width 55 height 17
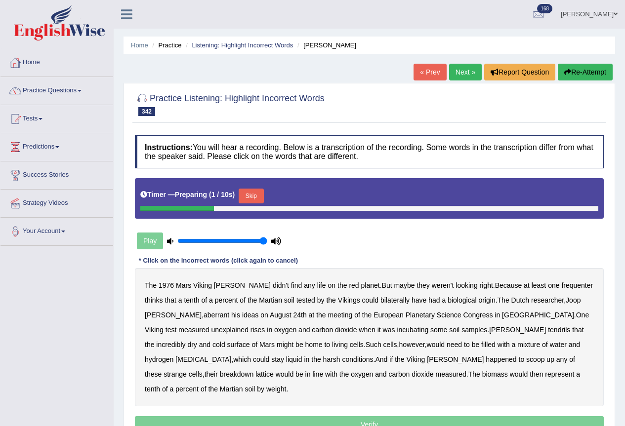
click at [251, 192] on button "Skip" at bounding box center [251, 196] width 25 height 15
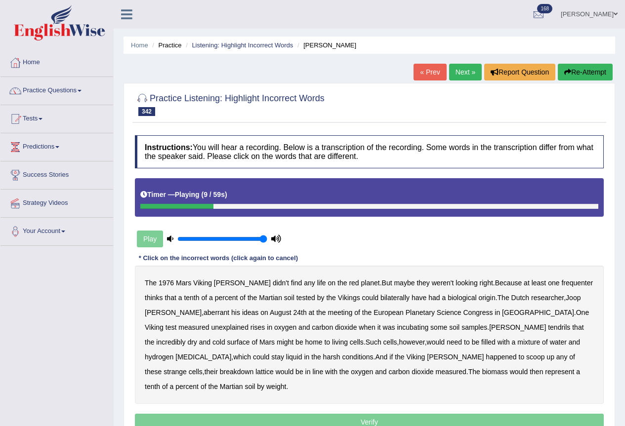
click at [561, 286] on b "frequenter" at bounding box center [577, 283] width 32 height 8
click at [381, 298] on b "bilaterally" at bounding box center [395, 298] width 29 height 8
click at [204, 314] on b "aberrant" at bounding box center [217, 313] width 26 height 8
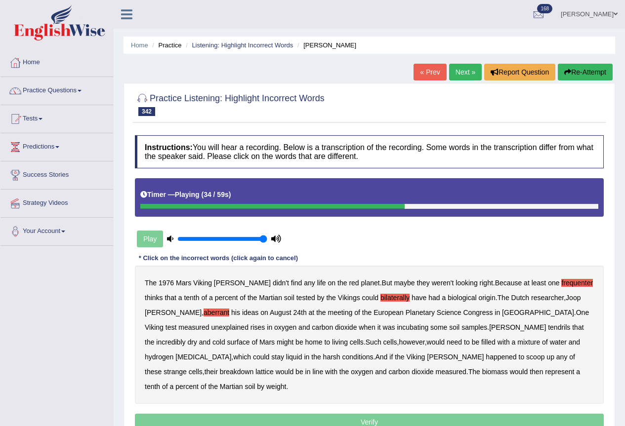
click at [548, 324] on b "tendrils" at bounding box center [559, 328] width 22 height 8
click at [274, 368] on b "lattice" at bounding box center [264, 372] width 18 height 8
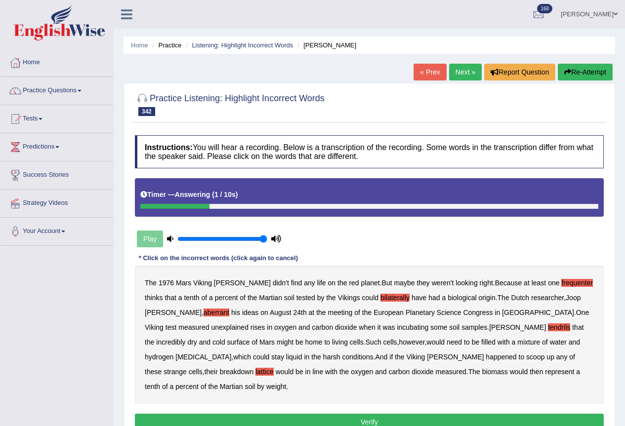
click at [371, 414] on button "Verify" at bounding box center [369, 422] width 469 height 17
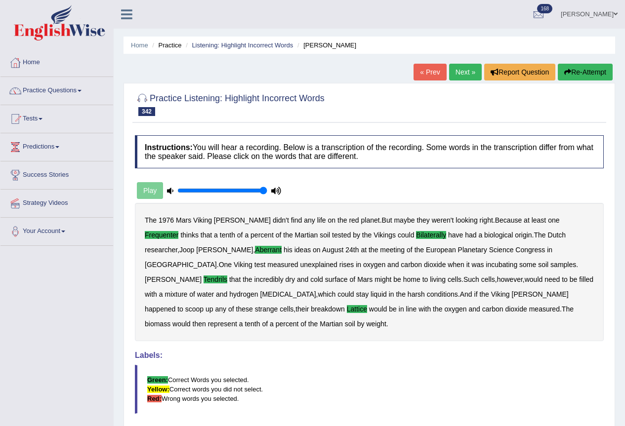
click at [466, 75] on link "Next »" at bounding box center [465, 72] width 33 height 17
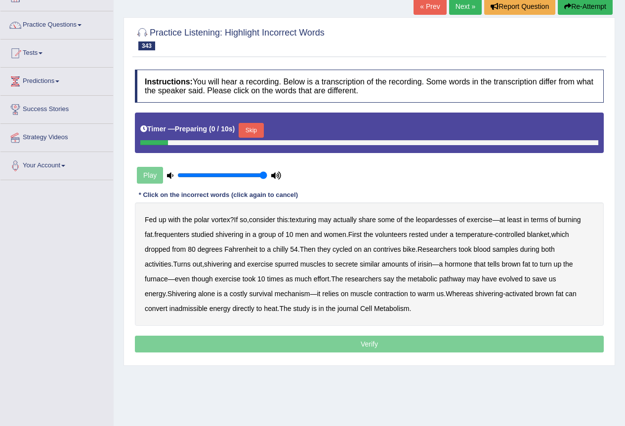
scroll to position [66, 0]
click at [248, 128] on button "Skip" at bounding box center [251, 130] width 25 height 15
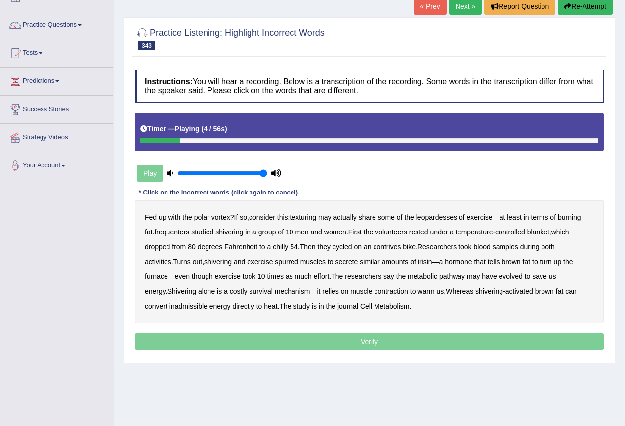
click at [311, 218] on b "texturing" at bounding box center [303, 217] width 27 height 8
click at [442, 216] on b "leopardesses" at bounding box center [436, 217] width 41 height 8
click at [170, 231] on b "frequenters" at bounding box center [171, 232] width 35 height 8
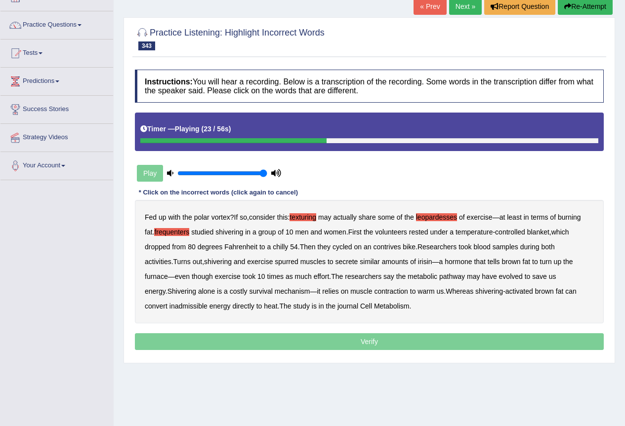
click at [386, 247] on b "contrives" at bounding box center [387, 247] width 28 height 8
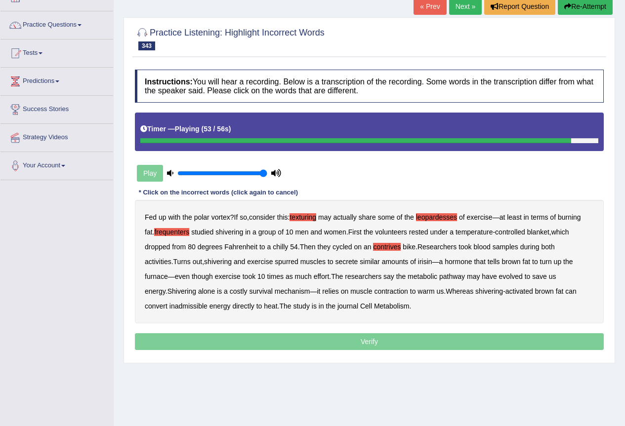
click at [208, 302] on b "inadmissible" at bounding box center [189, 306] width 38 height 8
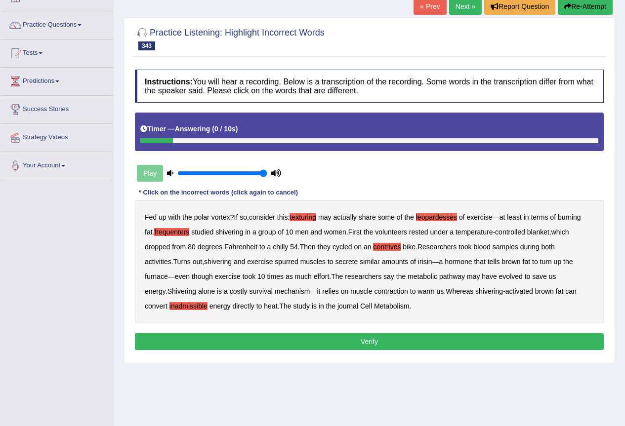
click at [373, 341] on button "Verify" at bounding box center [369, 342] width 469 height 17
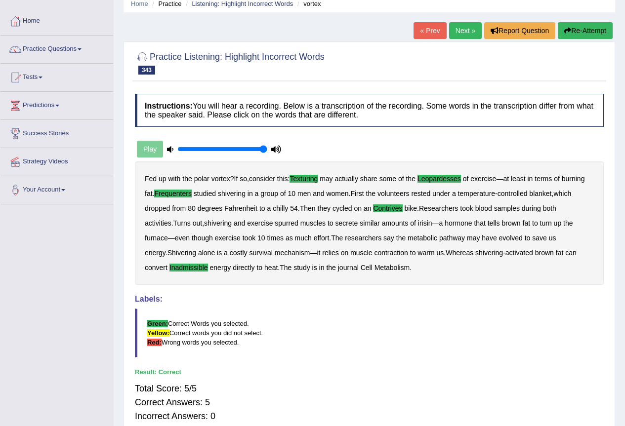
scroll to position [0, 0]
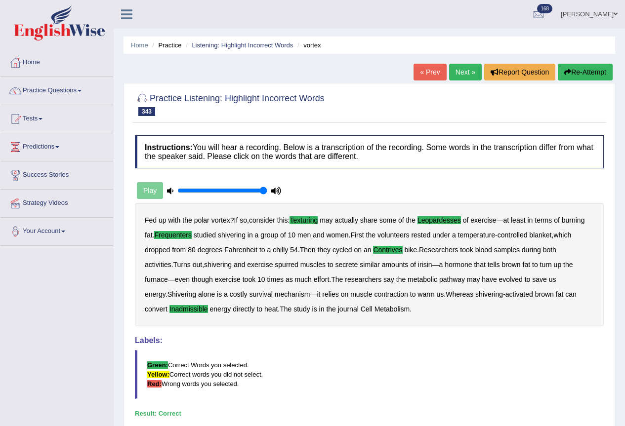
click at [460, 69] on link "Next »" at bounding box center [465, 72] width 33 height 17
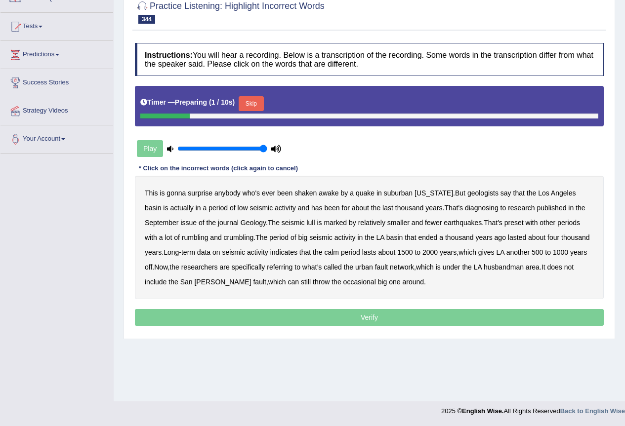
click at [255, 105] on button "Skip" at bounding box center [251, 103] width 25 height 15
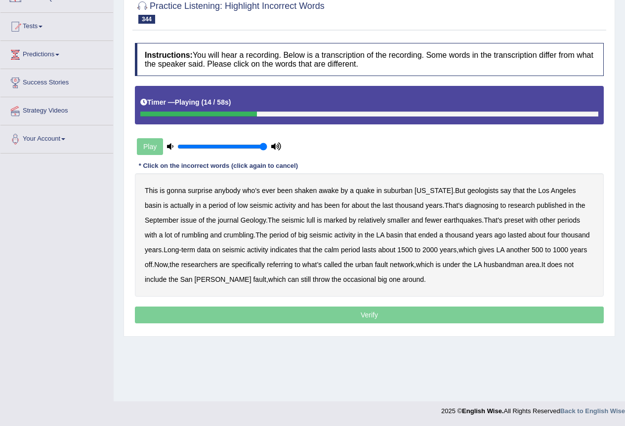
click at [465, 208] on b "diagnosing" at bounding box center [482, 206] width 34 height 8
click at [298, 220] on b "seismic" at bounding box center [293, 220] width 23 height 8
click at [520, 221] on b "preset" at bounding box center [514, 220] width 19 height 8
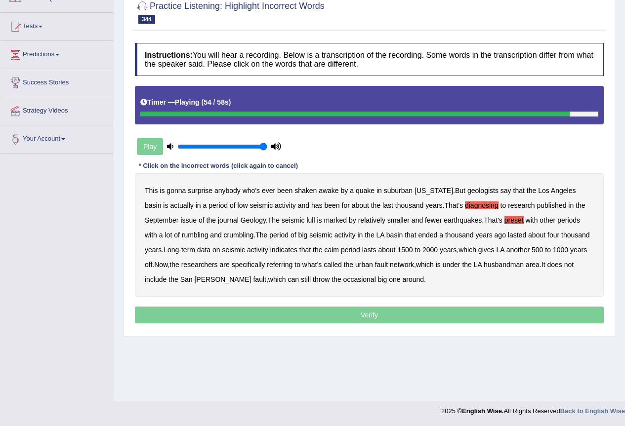
click at [509, 264] on b "husbandman" at bounding box center [504, 265] width 40 height 8
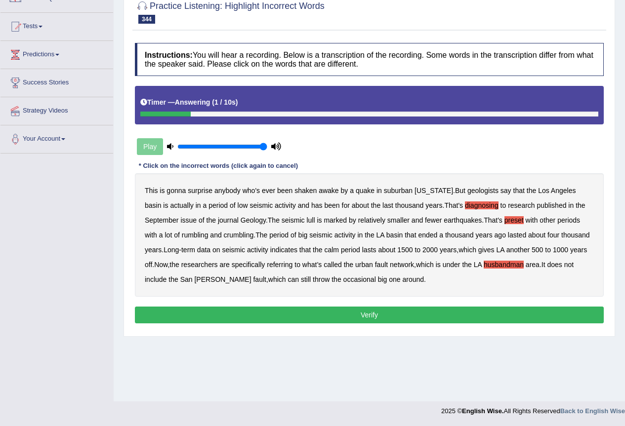
click at [354, 314] on button "Verify" at bounding box center [369, 315] width 469 height 17
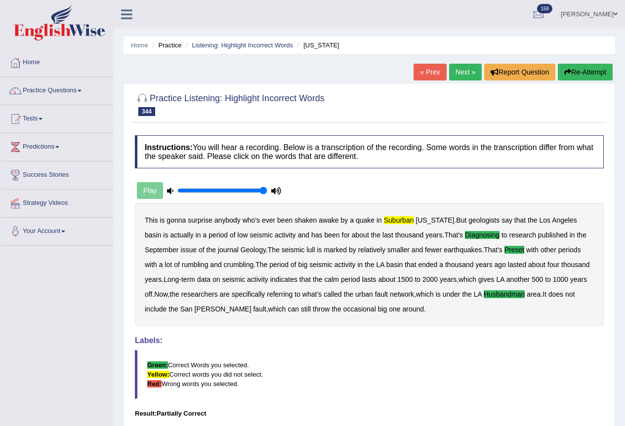
click at [439, 62] on div "Home Practice Listening: Highlight Incorrect Words California « Prev Next » Rep…" at bounding box center [369, 247] width 511 height 494
click at [463, 74] on link "Next »" at bounding box center [465, 72] width 33 height 17
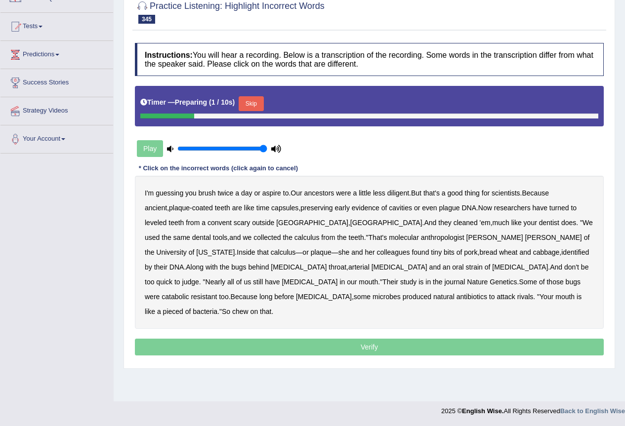
click at [252, 101] on button "Skip" at bounding box center [251, 103] width 25 height 15
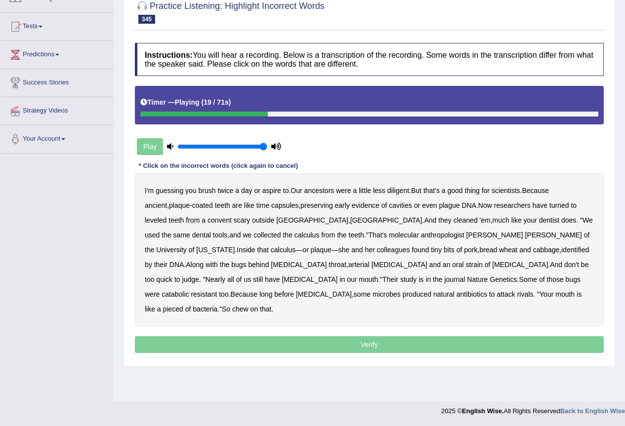
click at [167, 216] on b "leveled" at bounding box center [156, 220] width 22 height 8
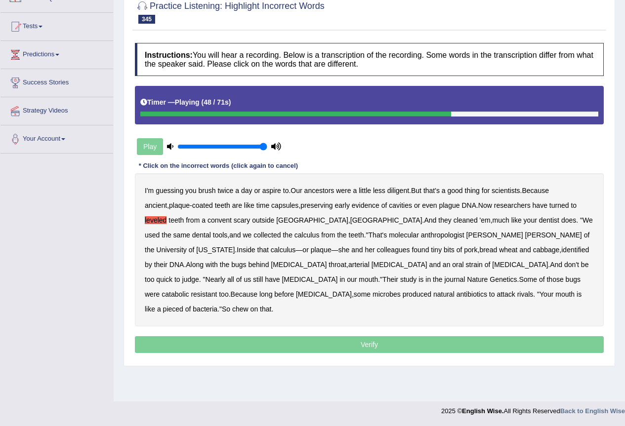
click at [348, 266] on b "arterial" at bounding box center [358, 265] width 21 height 8
click at [189, 291] on b "catabolic" at bounding box center [175, 295] width 27 height 8
click at [183, 305] on b "pieced" at bounding box center [173, 309] width 20 height 8
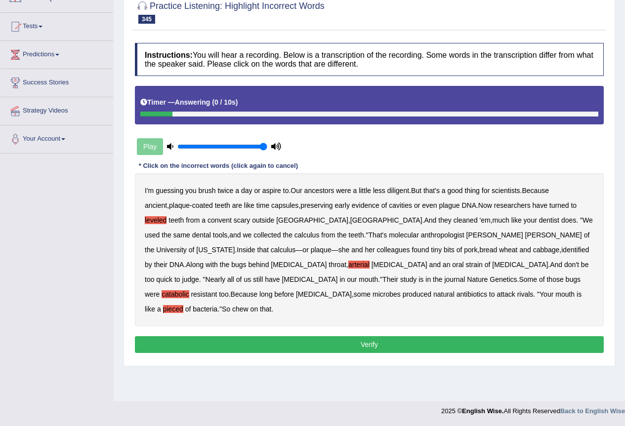
click at [390, 337] on button "Verify" at bounding box center [369, 345] width 469 height 17
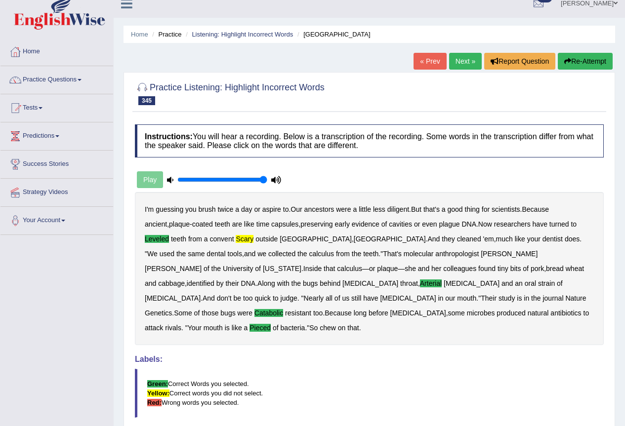
scroll to position [0, 0]
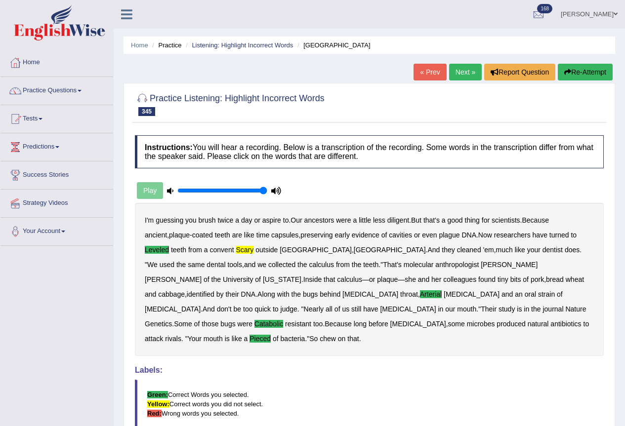
click at [457, 66] on link "Next »" at bounding box center [465, 72] width 33 height 17
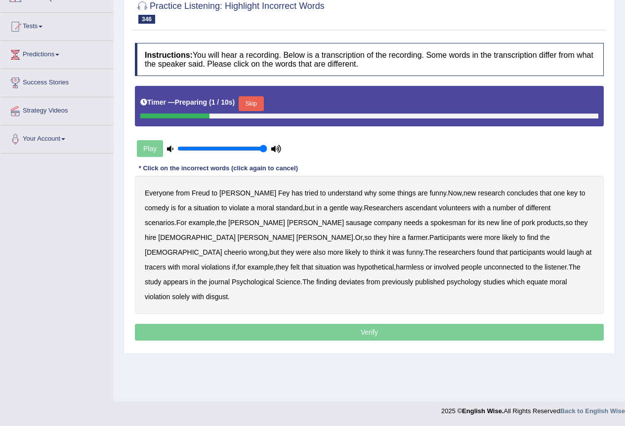
click at [259, 95] on div "Timer — Preparing ( 1 / 10s ) Skip" at bounding box center [369, 104] width 458 height 20
click at [255, 106] on button "Skip" at bounding box center [251, 103] width 25 height 15
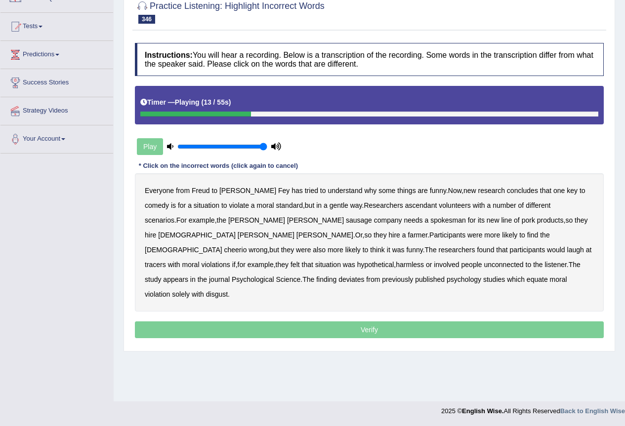
click at [405, 208] on b "ascendant" at bounding box center [421, 206] width 32 height 8
click at [247, 246] on b "cheerio" at bounding box center [235, 250] width 23 height 8
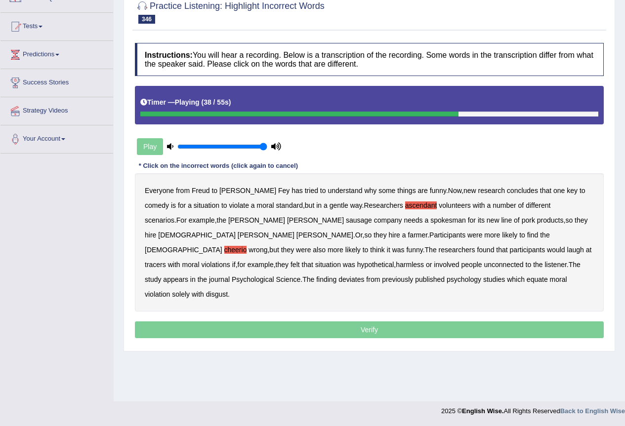
click at [166, 261] on b "tracers" at bounding box center [155, 265] width 21 height 8
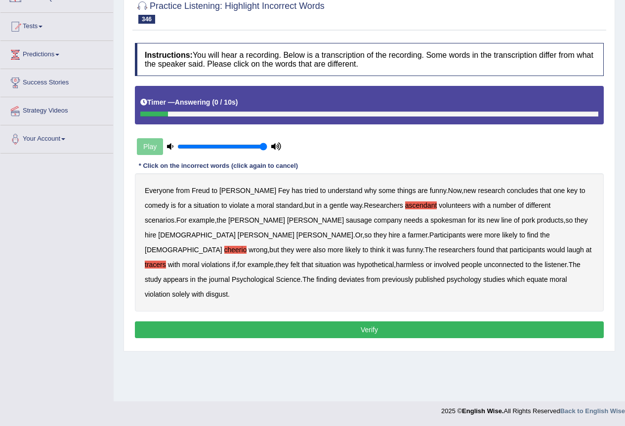
click at [370, 322] on button "Verify" at bounding box center [369, 330] width 469 height 17
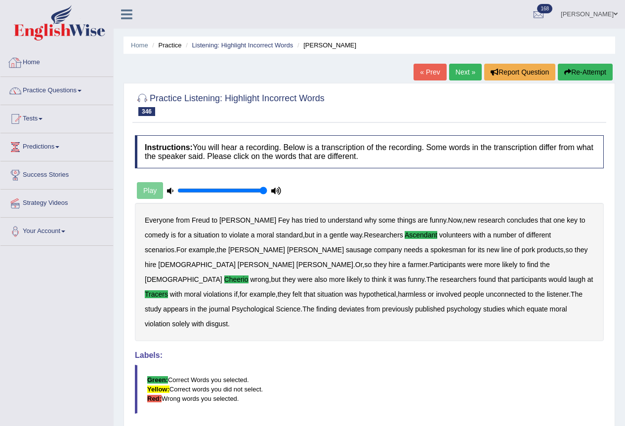
click at [54, 86] on link "Practice Questions" at bounding box center [56, 89] width 113 height 25
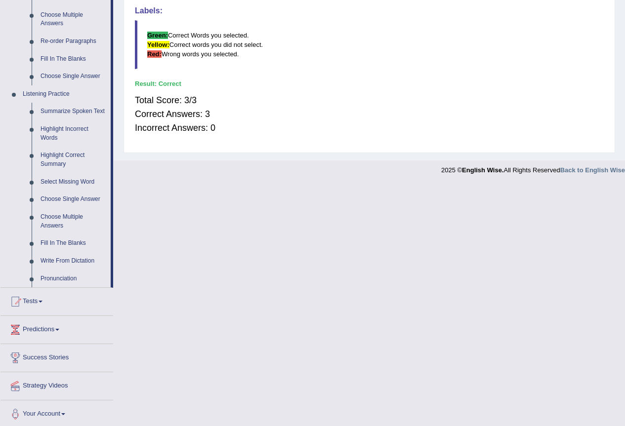
scroll to position [348, 0]
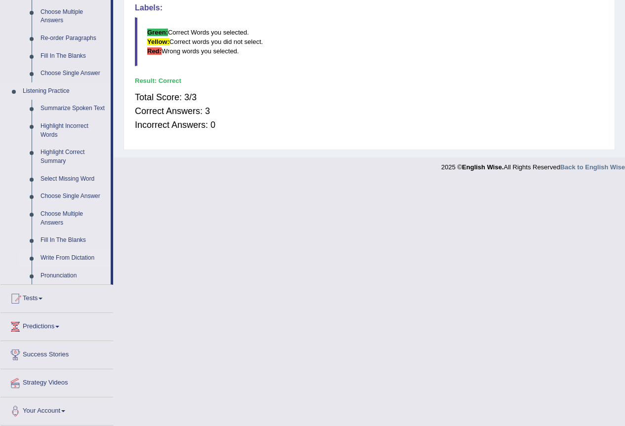
click at [66, 258] on link "Write From Dictation" at bounding box center [73, 259] width 75 height 18
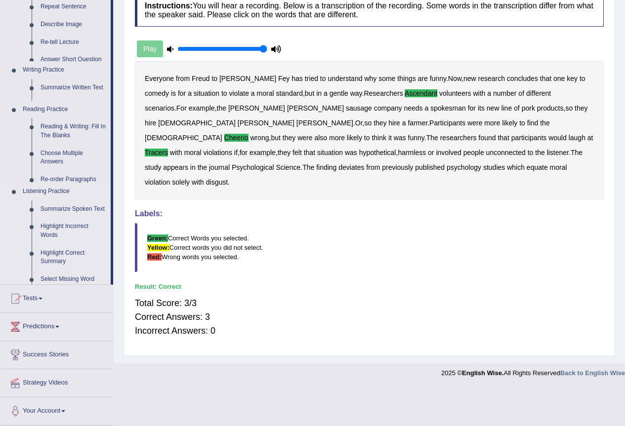
scroll to position [92, 0]
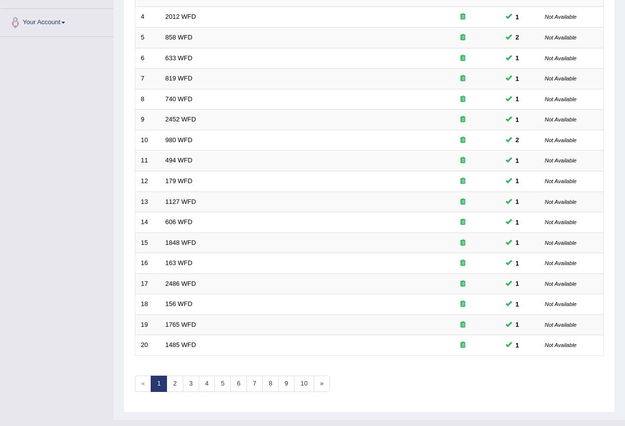
scroll to position [228, 0]
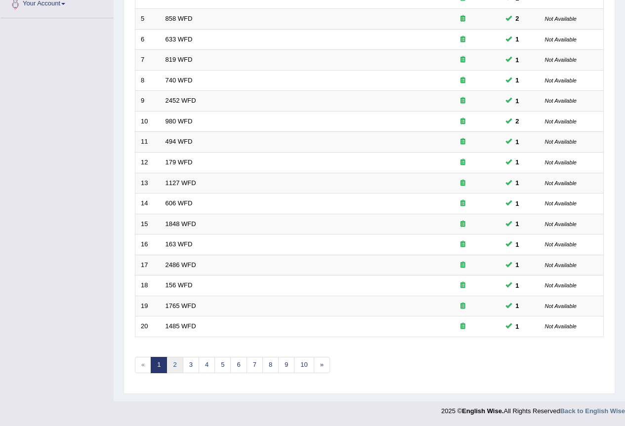
click at [171, 365] on link "2" at bounding box center [175, 365] width 16 height 16
click at [188, 364] on link "3" at bounding box center [191, 365] width 16 height 16
click at [202, 361] on link "4" at bounding box center [207, 365] width 16 height 16
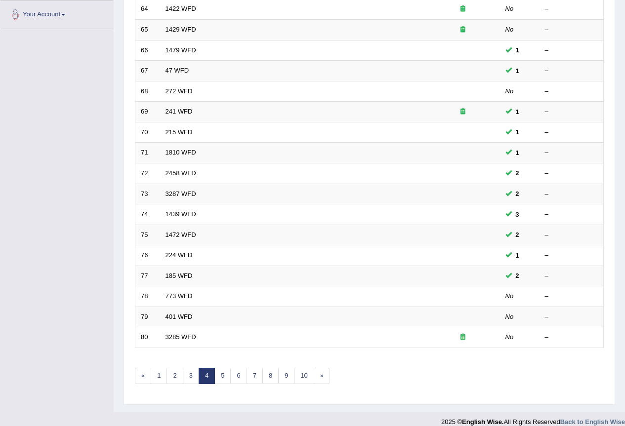
scroll to position [228, 0]
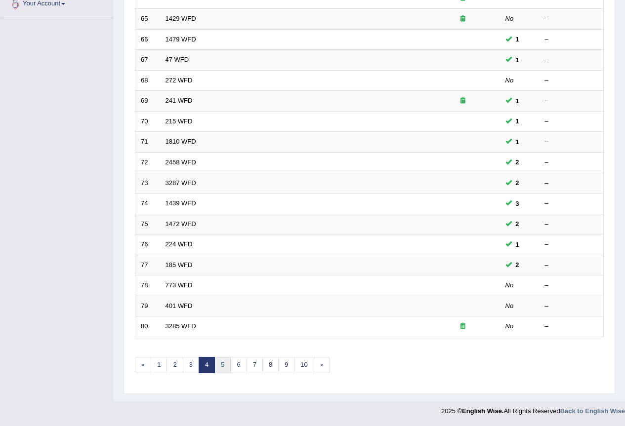
click at [228, 365] on link "5" at bounding box center [222, 365] width 16 height 16
click at [239, 364] on link "6" at bounding box center [238, 365] width 16 height 16
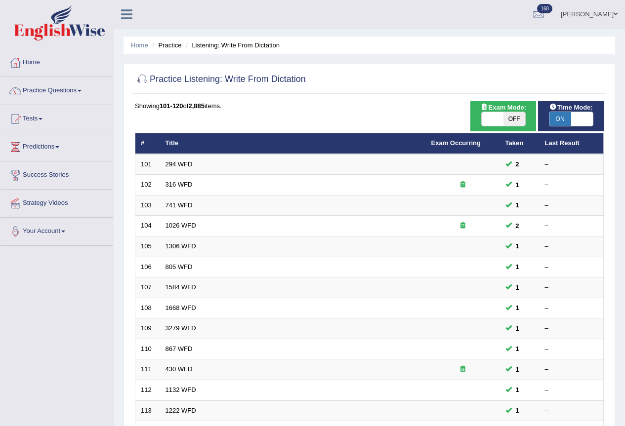
click at [513, 114] on span "OFF" at bounding box center [515, 119] width 22 height 14
checkbox input "true"
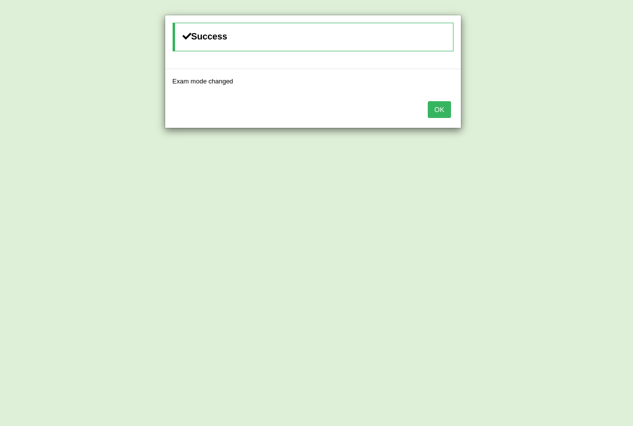
click at [442, 108] on button "OK" at bounding box center [438, 109] width 23 height 17
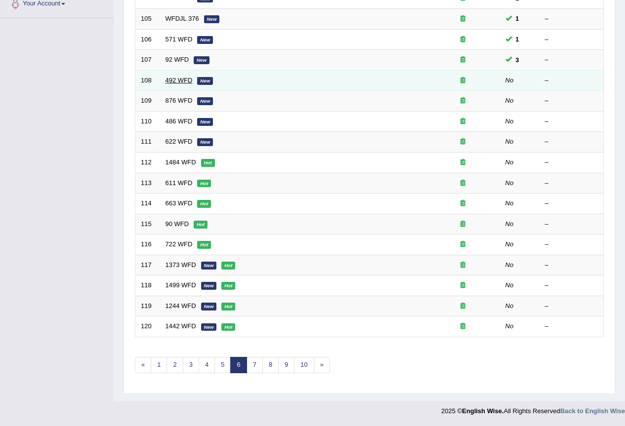
click at [166, 80] on link "492 WFD" at bounding box center [179, 80] width 27 height 7
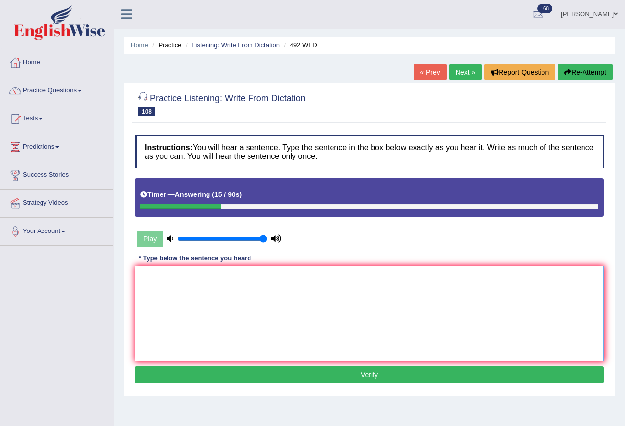
click at [209, 323] on textarea at bounding box center [369, 314] width 469 height 96
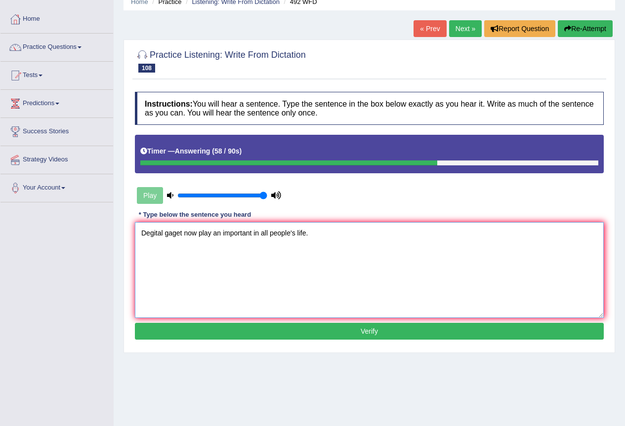
scroll to position [66, 0]
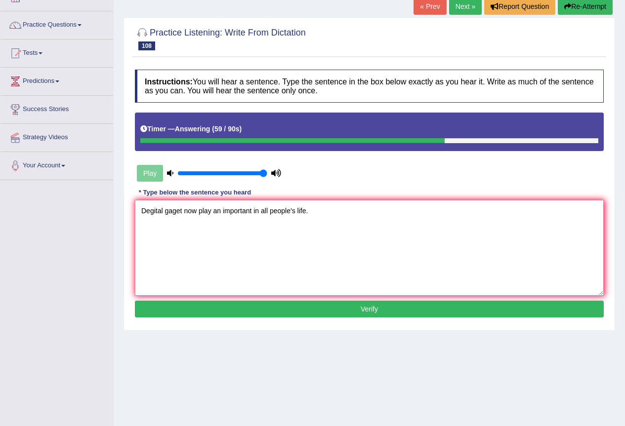
click at [183, 213] on textarea "Degital gaget now play an important in all people's life." at bounding box center [369, 248] width 469 height 96
click at [233, 216] on textarea "Degital gaget gagets now play an important in all people's life." at bounding box center [369, 248] width 469 height 96
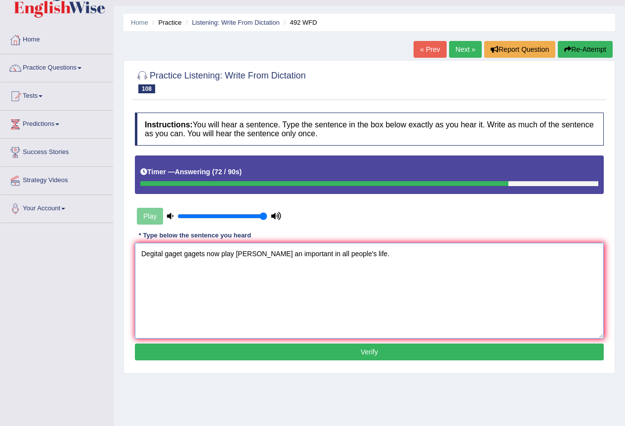
scroll to position [0, 0]
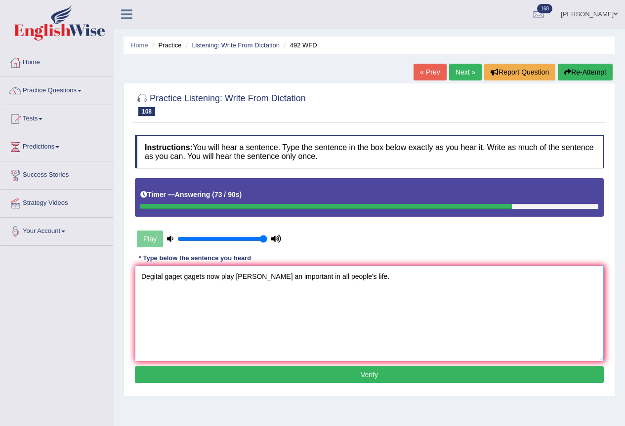
click at [343, 310] on textarea "Degital gaget gagets now play [PERSON_NAME] an important in all people's life." at bounding box center [369, 314] width 469 height 96
click at [374, 291] on textarea "Degital gaget gagets now play [PERSON_NAME] an important in all people's life." at bounding box center [369, 314] width 469 height 96
type textarea "Degital gaget gagets now play [PERSON_NAME] an important in all people's life."
click at [370, 372] on button "Verify" at bounding box center [369, 375] width 469 height 17
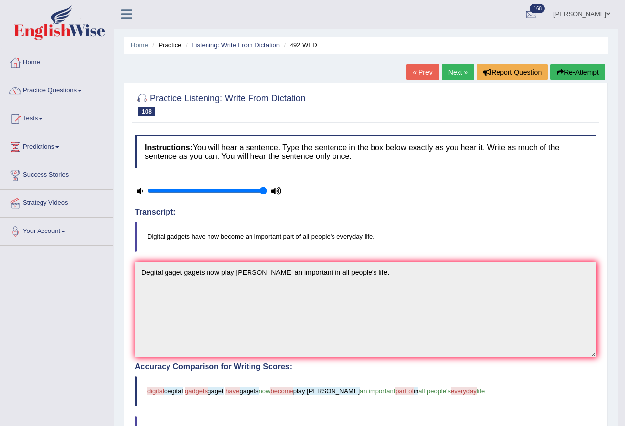
click at [584, 74] on button "Re-Attempt" at bounding box center [578, 72] width 55 height 17
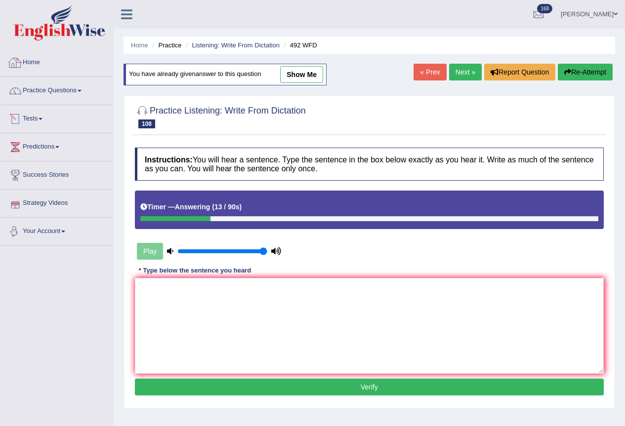
click at [200, 275] on div "* Type below the sentence you heard" at bounding box center [195, 270] width 120 height 9
click at [194, 312] on textarea at bounding box center [369, 326] width 469 height 96
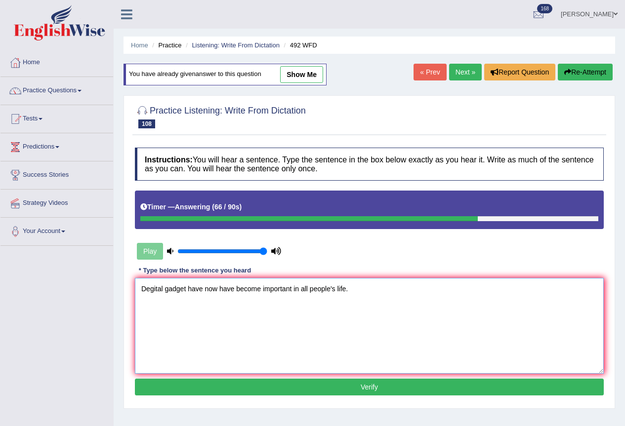
click at [185, 293] on textarea "Degital gadget have now have become important in all people's life." at bounding box center [369, 326] width 469 height 96
type textarea "Degital gadgets have now have become important in all people's life."
click at [366, 390] on button "Verify" at bounding box center [369, 387] width 469 height 17
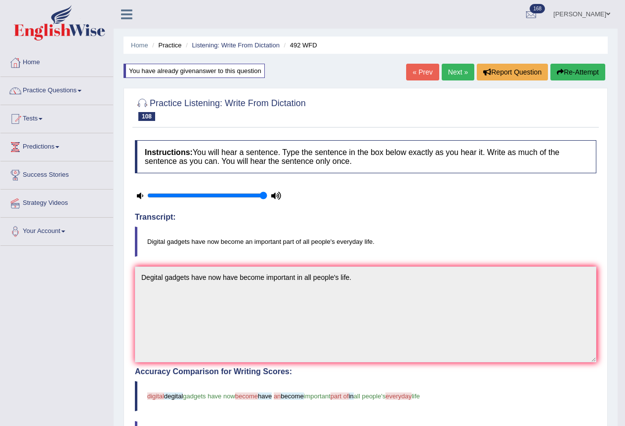
click at [588, 71] on button "Re-Attempt" at bounding box center [578, 72] width 55 height 17
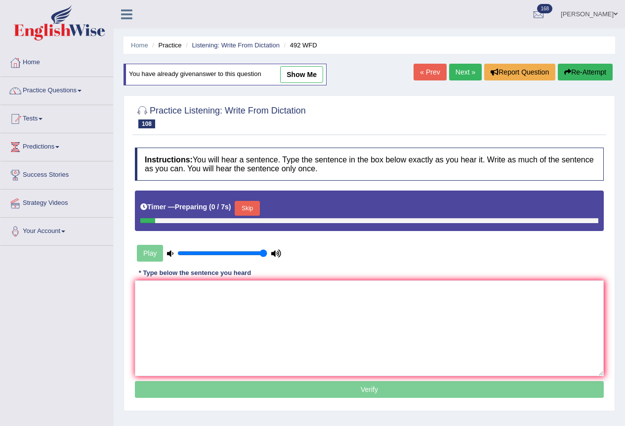
click at [259, 215] on button "Skip" at bounding box center [247, 208] width 25 height 15
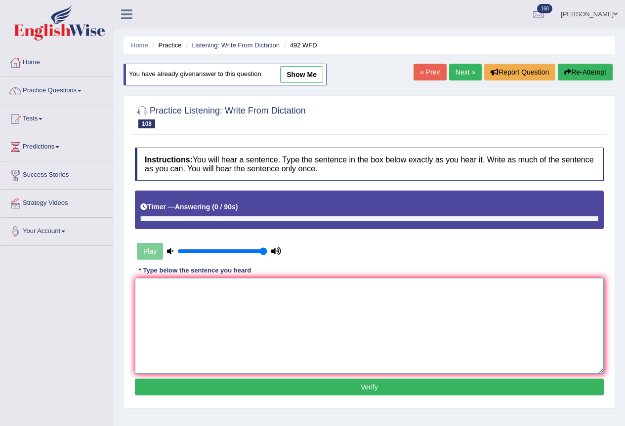
click at [189, 319] on textarea at bounding box center [369, 326] width 469 height 96
click at [571, 71] on button "Re-Attempt" at bounding box center [585, 72] width 55 height 17
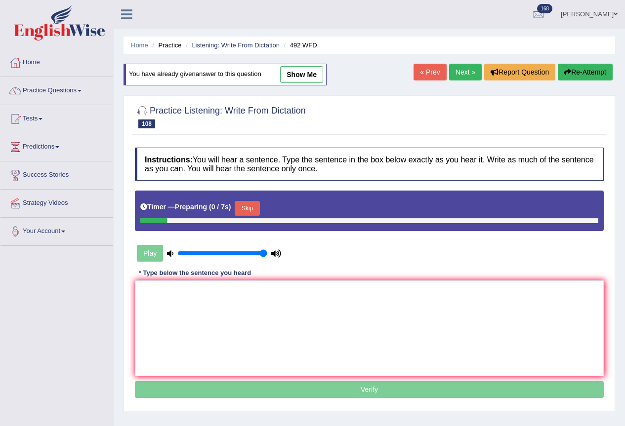
drag, startPoint x: 250, startPoint y: 204, endPoint x: 256, endPoint y: 184, distance: 20.3
click at [251, 204] on button "Skip" at bounding box center [247, 208] width 25 height 15
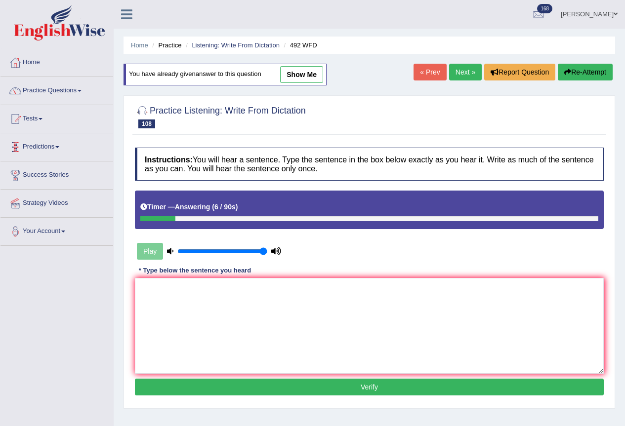
click at [459, 65] on link "Next »" at bounding box center [465, 72] width 33 height 17
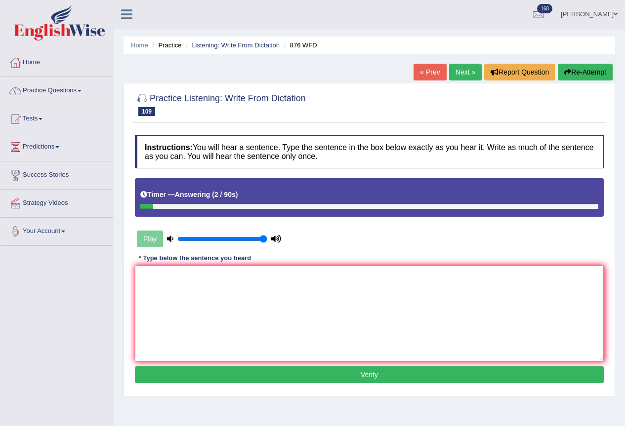
click at [246, 283] on textarea at bounding box center [369, 314] width 469 height 96
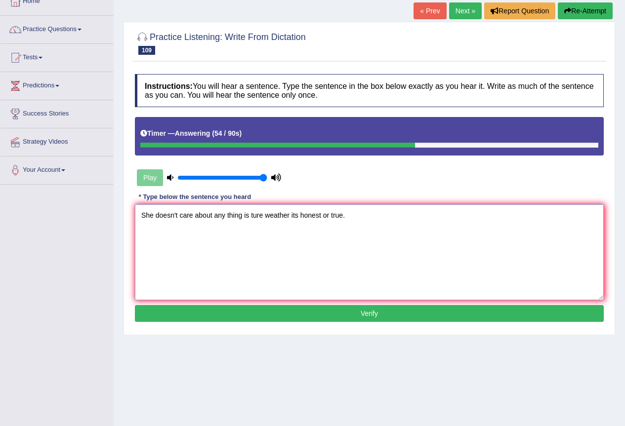
scroll to position [92, 0]
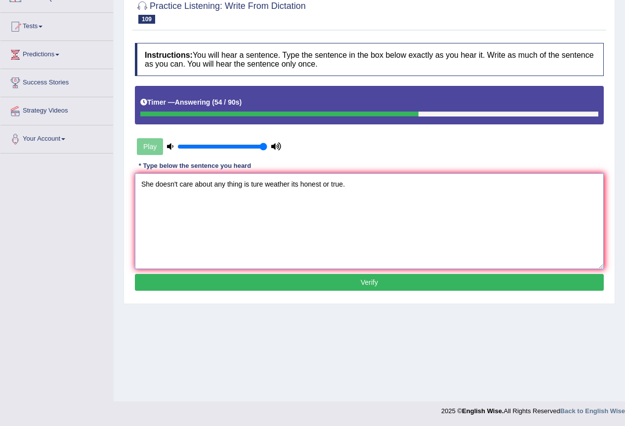
type textarea "She doesn't care about any thing is ture weather its honest or true."
click at [387, 280] on button "Verify" at bounding box center [369, 282] width 469 height 17
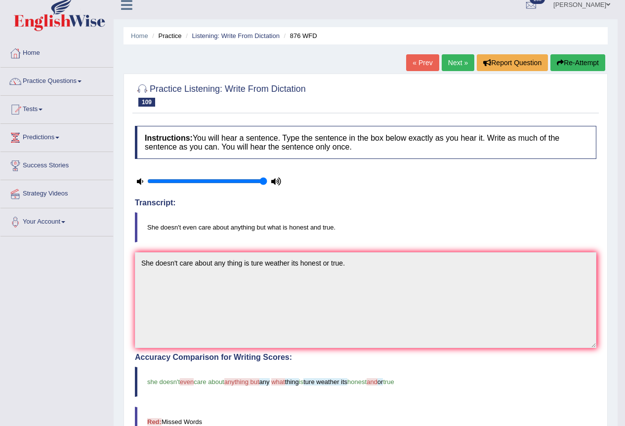
scroll to position [0, 0]
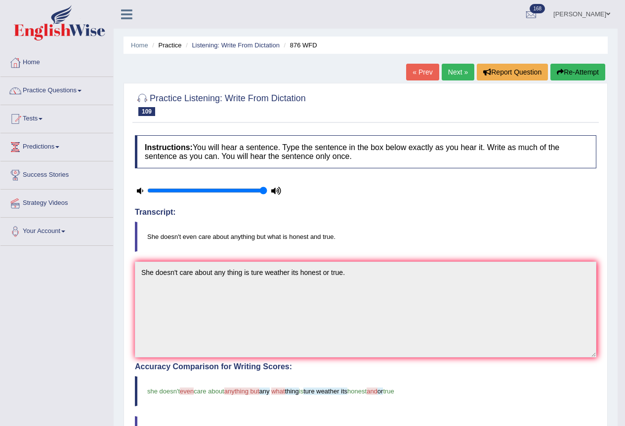
click at [570, 70] on button "Re-Attempt" at bounding box center [578, 72] width 55 height 17
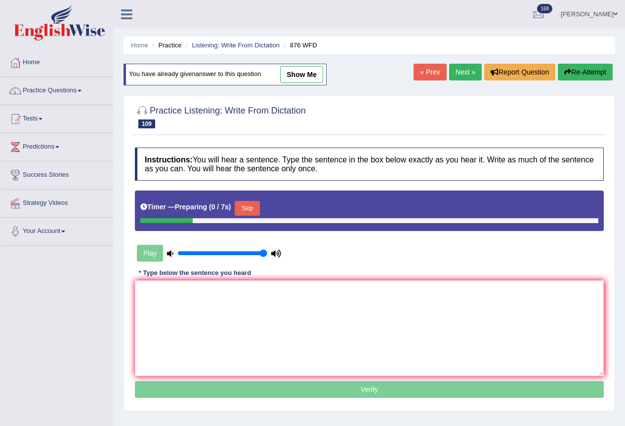
click at [256, 208] on button "Skip" at bounding box center [247, 208] width 25 height 15
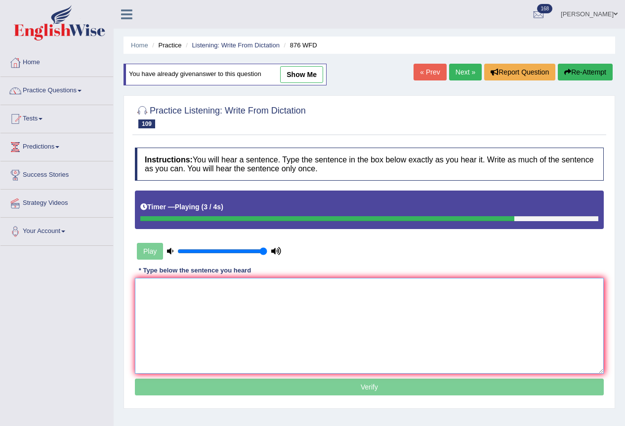
click at [164, 309] on textarea at bounding box center [369, 326] width 469 height 96
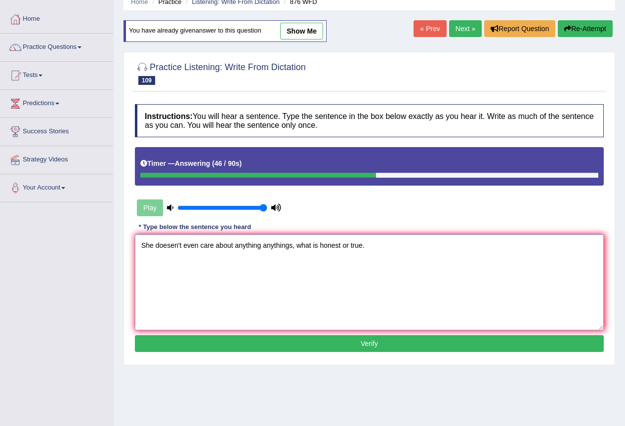
scroll to position [66, 0]
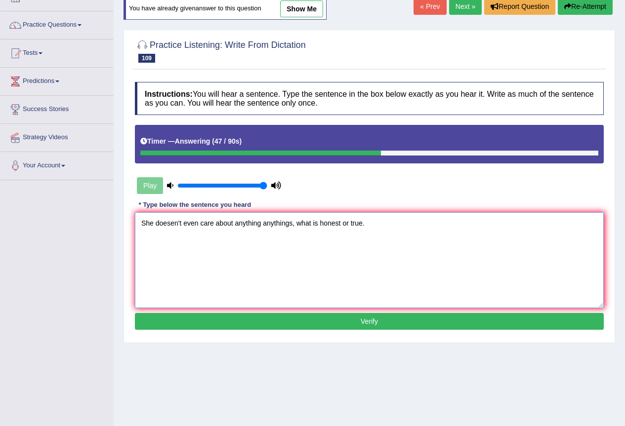
click at [182, 223] on textarea "She doesen't even care about anything anythings, what is honest or true." at bounding box center [369, 260] width 469 height 96
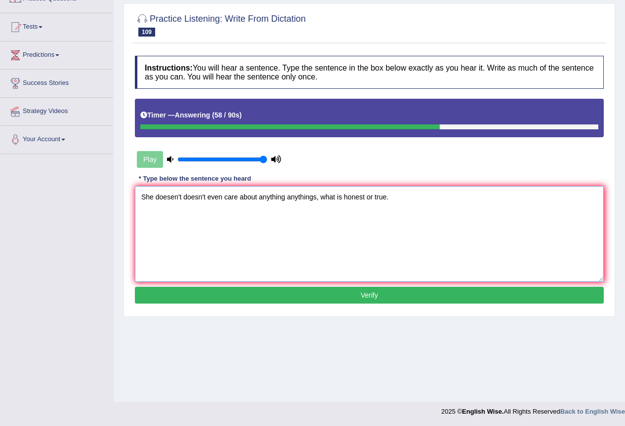
scroll to position [92, 0]
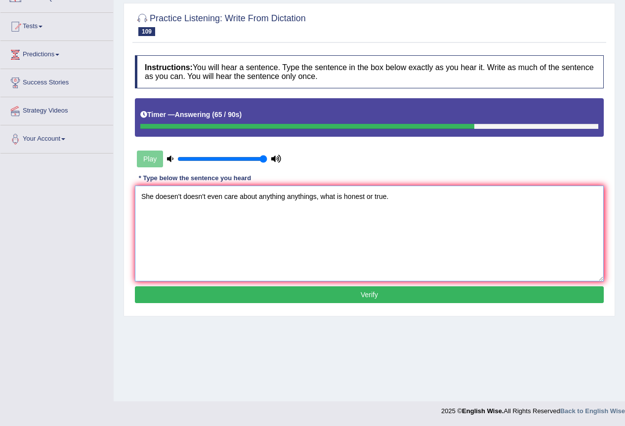
type textarea "She doesen't doesn't even care about anything anythings, what is honest or true."
click at [368, 297] on button "Verify" at bounding box center [369, 295] width 469 height 17
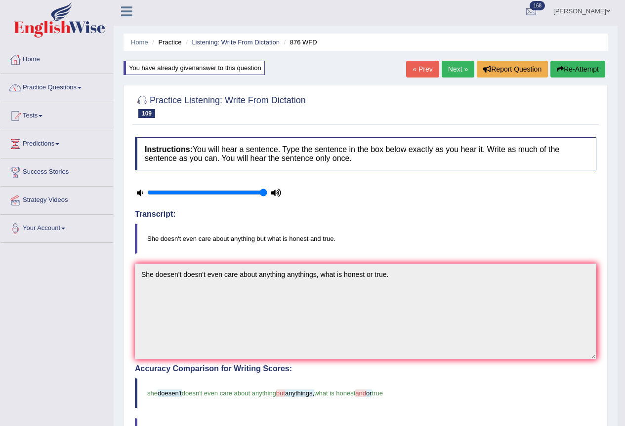
scroll to position [0, 0]
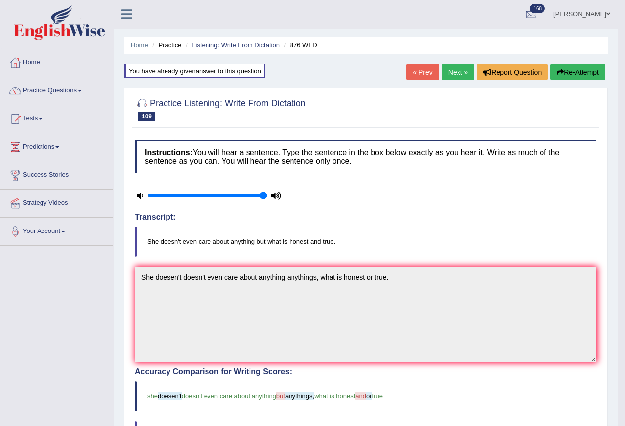
click at [453, 71] on link "Next »" at bounding box center [458, 72] width 33 height 17
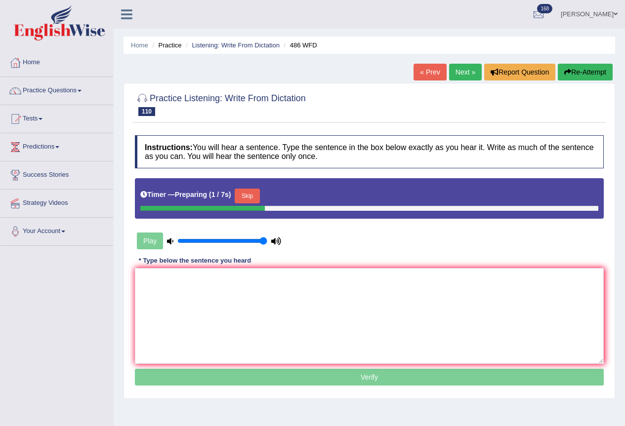
click at [251, 200] on button "Skip" at bounding box center [247, 196] width 25 height 15
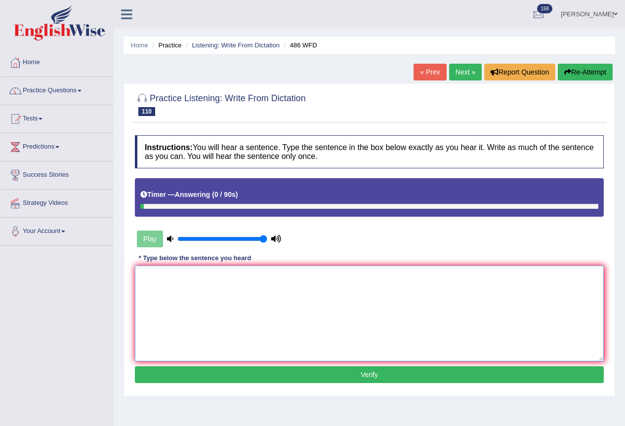
click at [171, 310] on textarea at bounding box center [369, 314] width 469 height 96
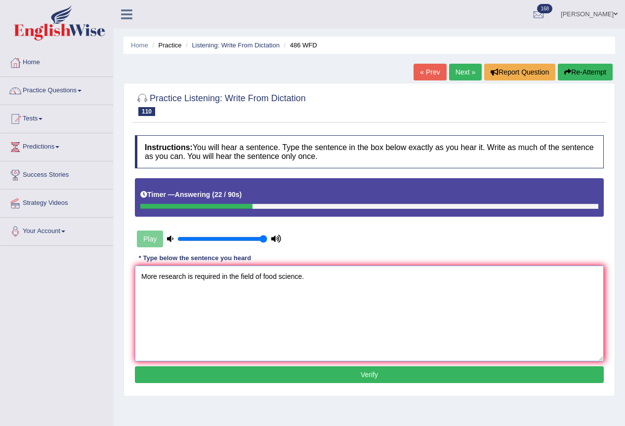
type textarea "More research is required in the field of food science."
click at [360, 375] on button "Verify" at bounding box center [369, 375] width 469 height 17
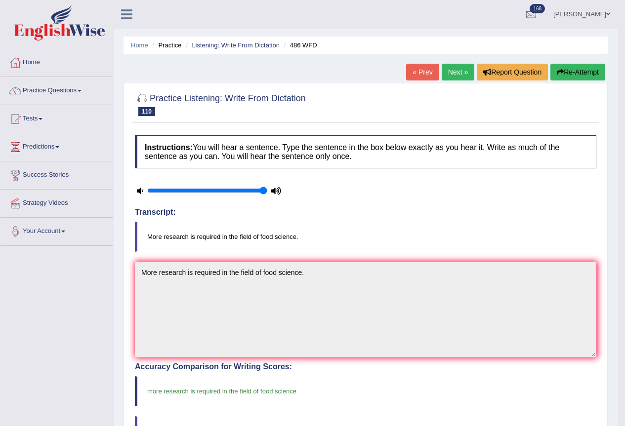
click at [445, 73] on link "Next »" at bounding box center [458, 72] width 33 height 17
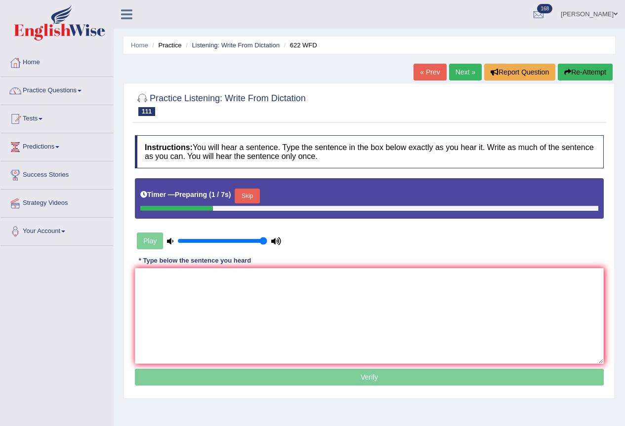
drag, startPoint x: 254, startPoint y: 196, endPoint x: 236, endPoint y: 243, distance: 50.7
click at [254, 196] on button "Skip" at bounding box center [247, 196] width 25 height 15
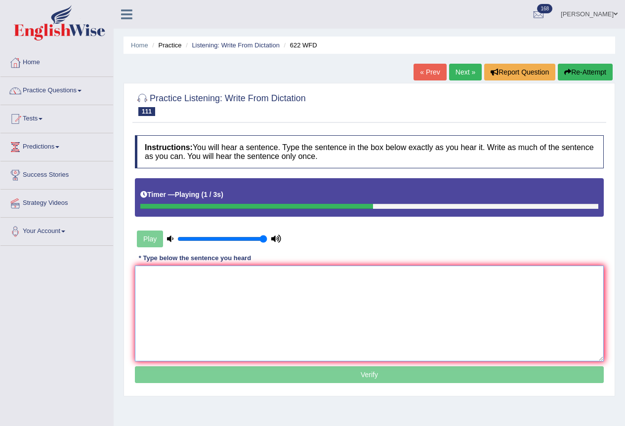
click at [162, 297] on textarea at bounding box center [369, 314] width 469 height 96
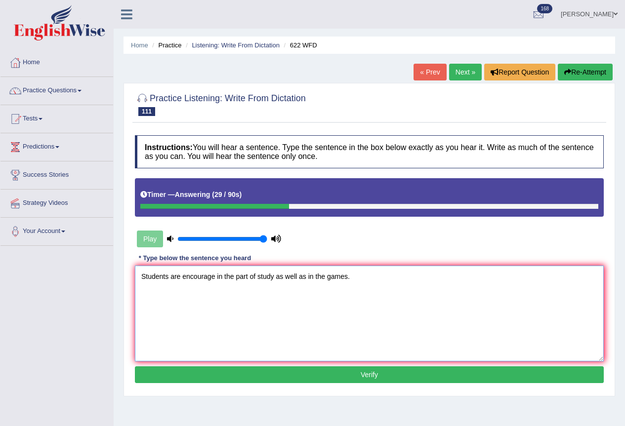
click at [214, 279] on textarea "Students are encourage in the part of study as well as in the games." at bounding box center [369, 314] width 469 height 96
click at [325, 283] on textarea "Students are encourage encouraged encourages in the part of study as well as in…" at bounding box center [369, 314] width 469 height 96
click at [328, 279] on textarea "Students are encourage encouraged encourages in the part of study as well as in…" at bounding box center [369, 314] width 469 height 96
click at [353, 280] on textarea "Students are encourage encouraged encourages in the part parts of study as well…" at bounding box center [369, 314] width 469 height 96
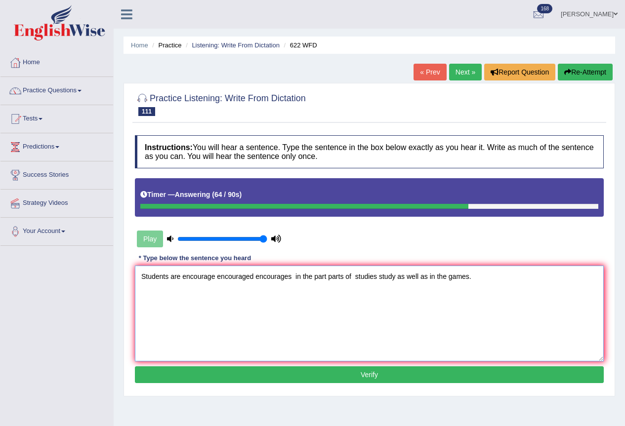
click at [447, 279] on textarea "Students are encourage encouraged encourages in the part parts of studies study…" at bounding box center [369, 314] width 469 height 96
click at [521, 314] on textarea "Students are encourage encouraged encourages in the part parts of studies study…" at bounding box center [369, 314] width 469 height 96
type textarea "Students are encourage encouraged encourages in the part parts of studies study…"
click at [377, 383] on button "Verify" at bounding box center [369, 375] width 469 height 17
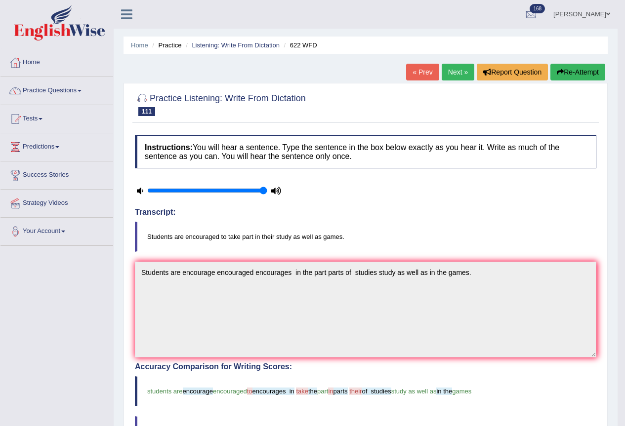
click at [460, 71] on link "Next »" at bounding box center [458, 72] width 33 height 17
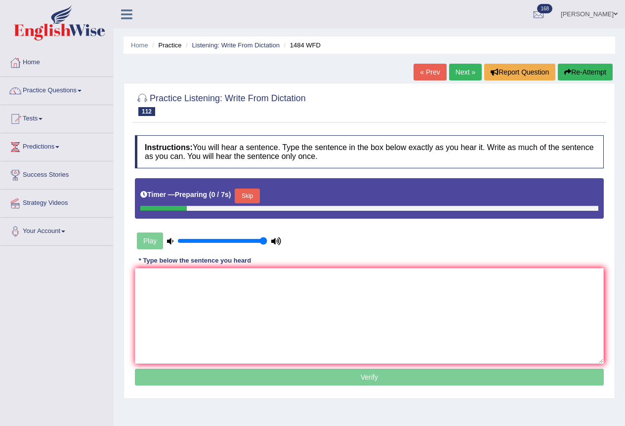
click at [253, 196] on button "Skip" at bounding box center [247, 196] width 25 height 15
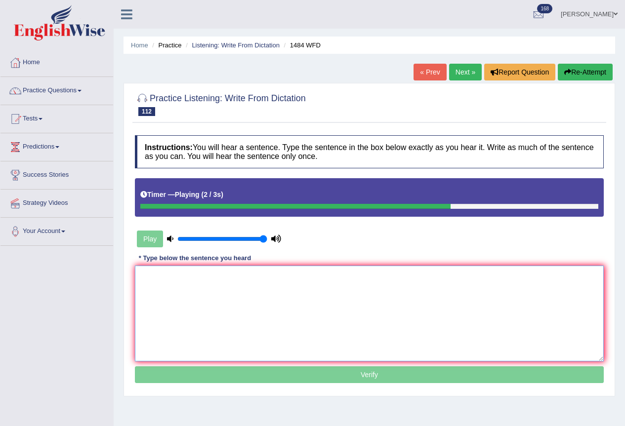
click at [160, 292] on textarea at bounding box center [369, 314] width 469 height 96
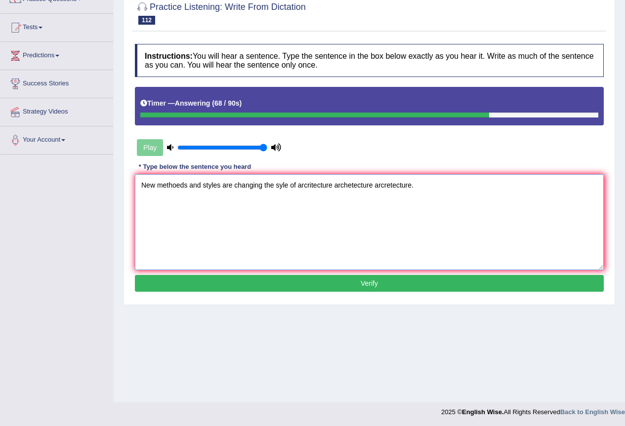
scroll to position [92, 0]
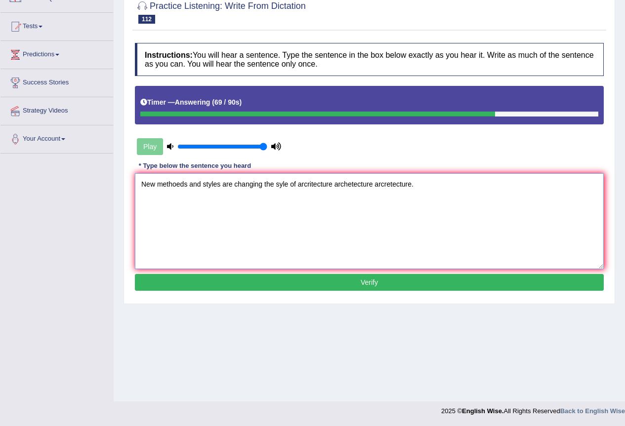
type textarea "New methoeds and styles are changing the syle of arcritecture archetecture arcr…"
click at [368, 281] on button "Verify" at bounding box center [369, 282] width 469 height 17
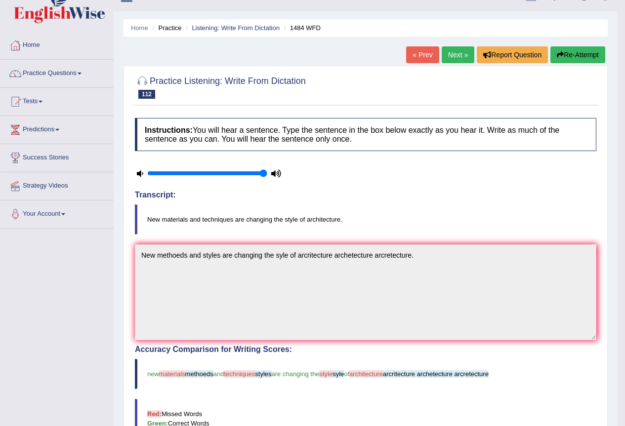
scroll to position [0, 0]
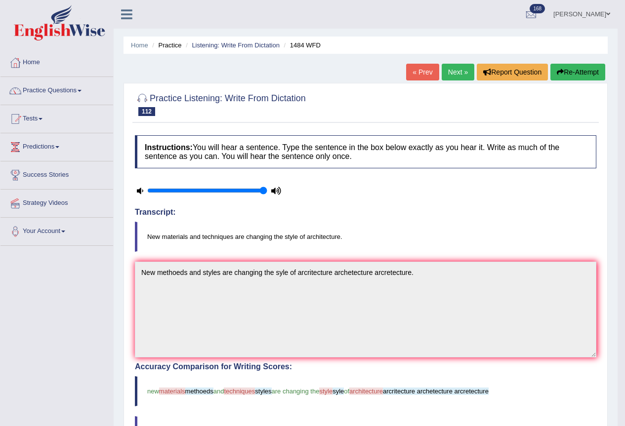
click at [581, 73] on button "Re-Attempt" at bounding box center [578, 72] width 55 height 17
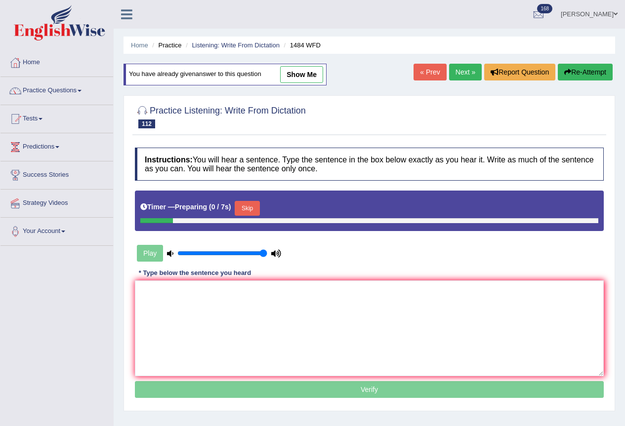
click at [265, 209] on div "Timer — Preparing ( 0 / 7s ) Skip" at bounding box center [369, 209] width 458 height 20
click at [256, 209] on button "Skip" at bounding box center [247, 208] width 25 height 15
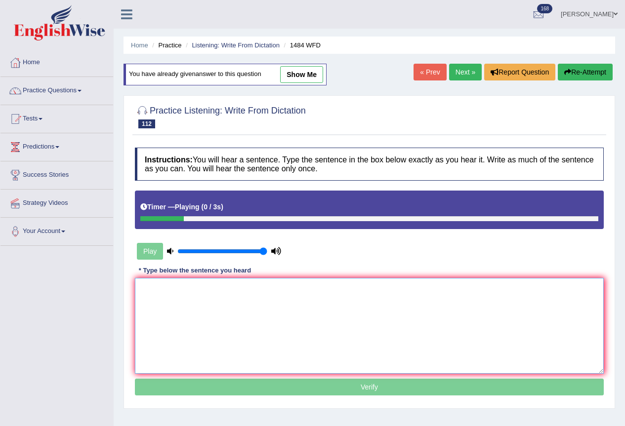
click at [161, 300] on textarea at bounding box center [369, 326] width 469 height 96
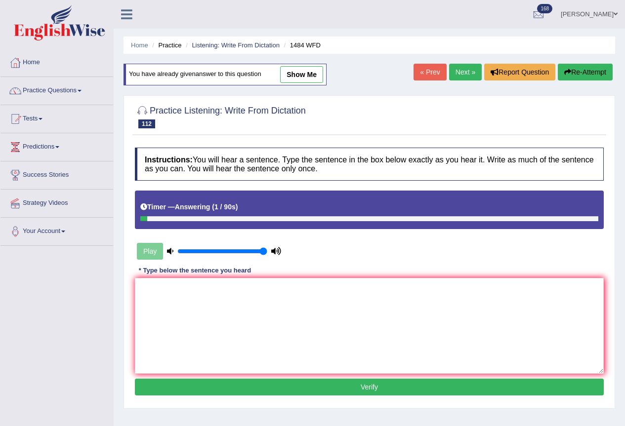
click at [581, 72] on button "Re-Attempt" at bounding box center [585, 72] width 55 height 17
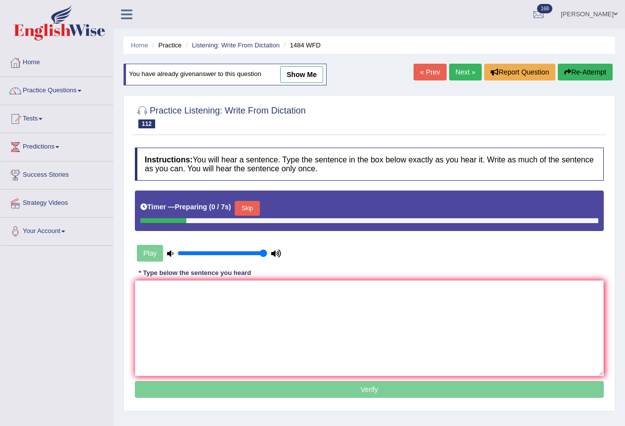
click at [254, 204] on button "Skip" at bounding box center [247, 208] width 25 height 15
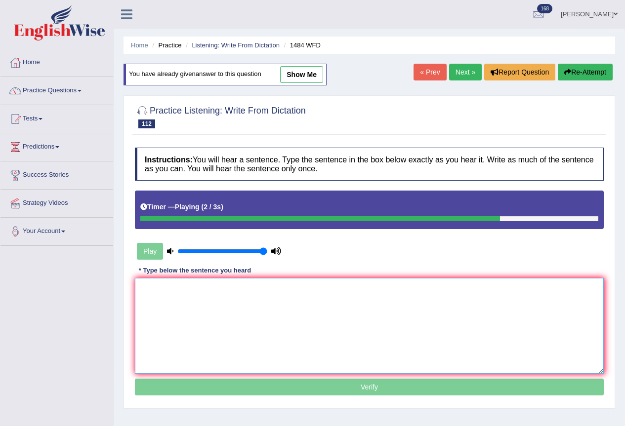
click at [171, 301] on textarea at bounding box center [369, 326] width 469 height 96
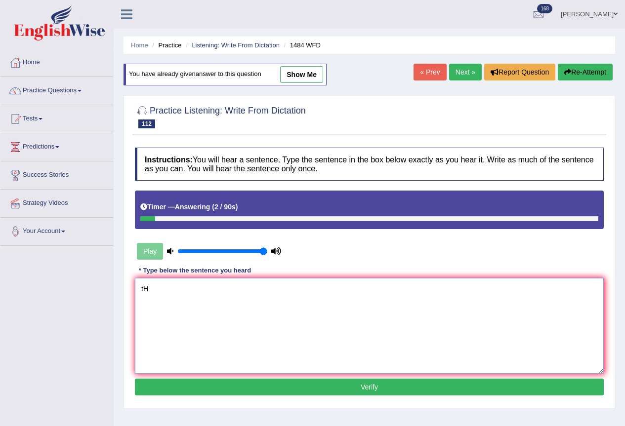
type textarea "t"
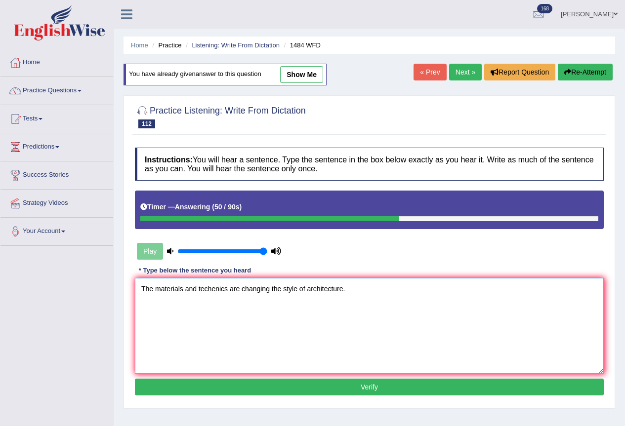
type textarea "The materials and techenics are changing the style of architecture."
click at [375, 377] on div "Instructions: You will hear a sentence. Type the sentence in the box below exac…" at bounding box center [369, 273] width 474 height 261
click at [370, 386] on button "Verify" at bounding box center [369, 387] width 469 height 17
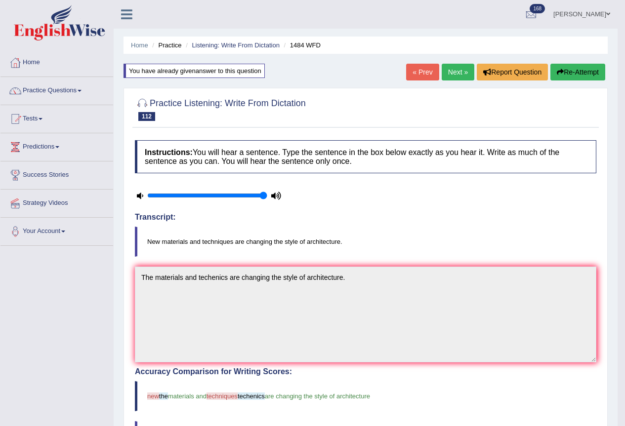
click at [575, 12] on link "Kalsang Dolker" at bounding box center [582, 13] width 72 height 26
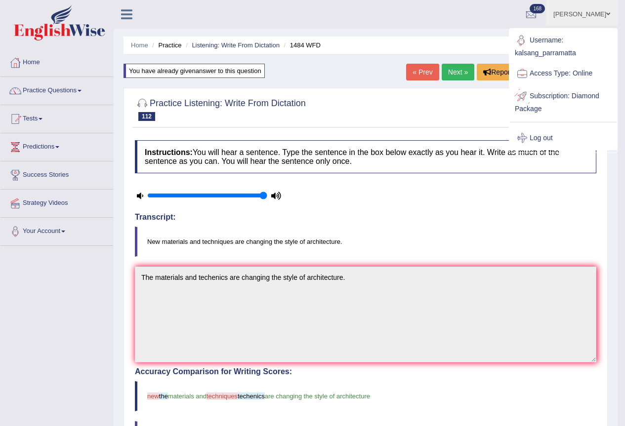
click at [549, 137] on link "Log out" at bounding box center [563, 138] width 107 height 23
